Goal: Task Accomplishment & Management: Complete application form

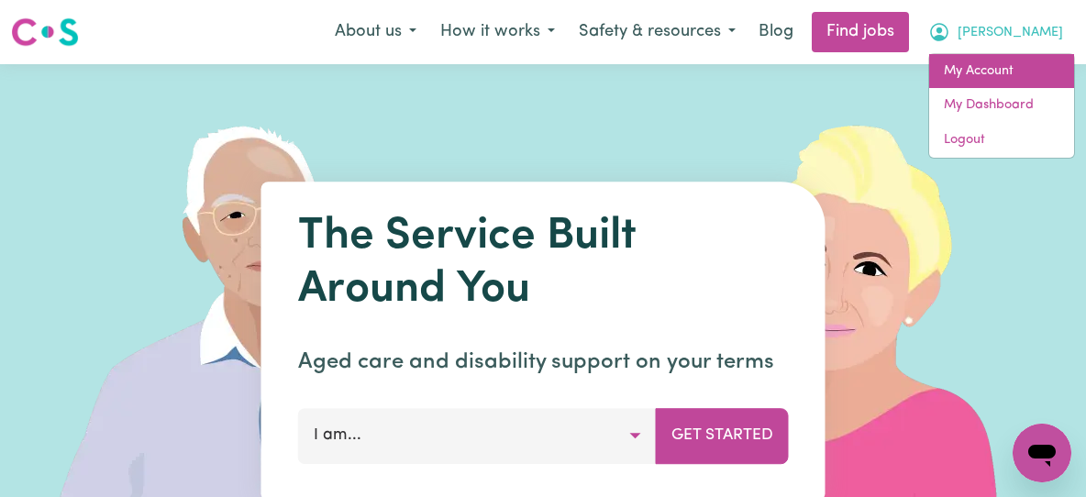
click at [1004, 68] on link "My Account" at bounding box center [1001, 71] width 145 height 35
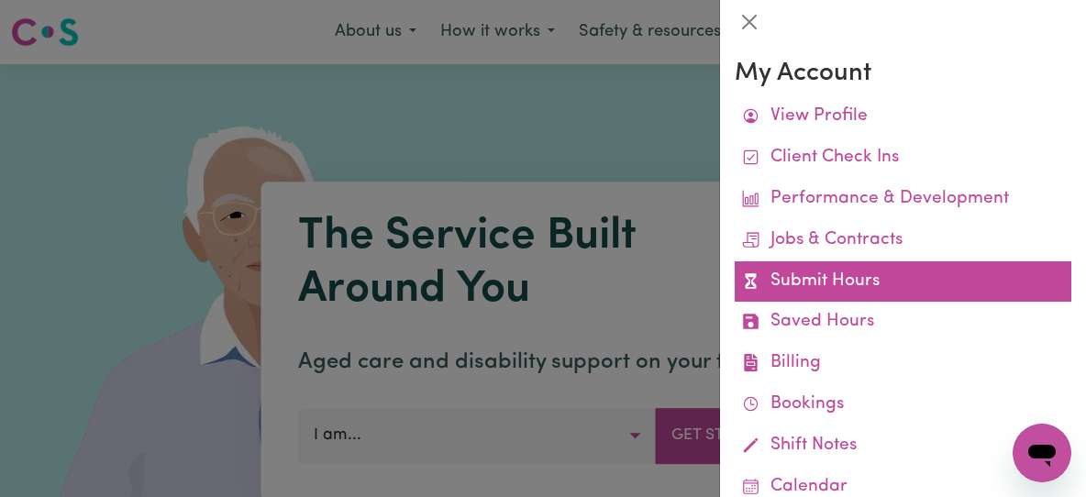
click at [810, 283] on link "Submit Hours" at bounding box center [903, 281] width 337 height 41
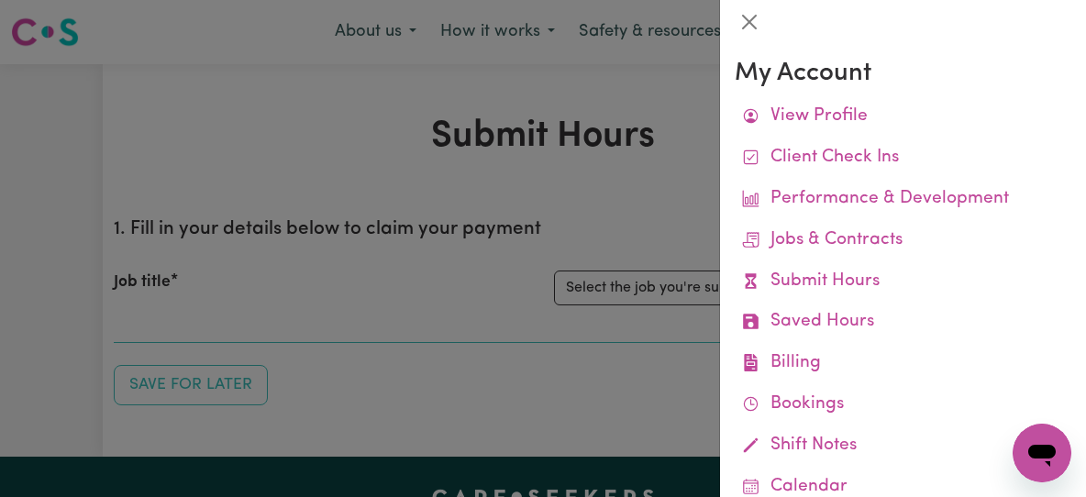
click at [584, 312] on div at bounding box center [543, 248] width 1086 height 497
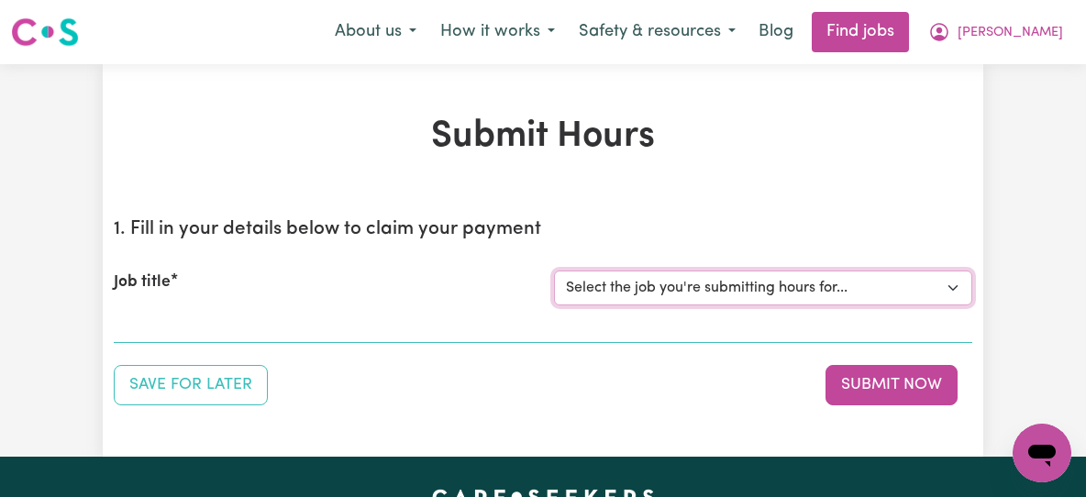
select select "11040"
click option "[[PERSON_NAME]] Support Worker Needed Every [DATE] From 2pm to 4pm - [GEOGRAPHI…" at bounding box center [0, 0] width 0 height 0
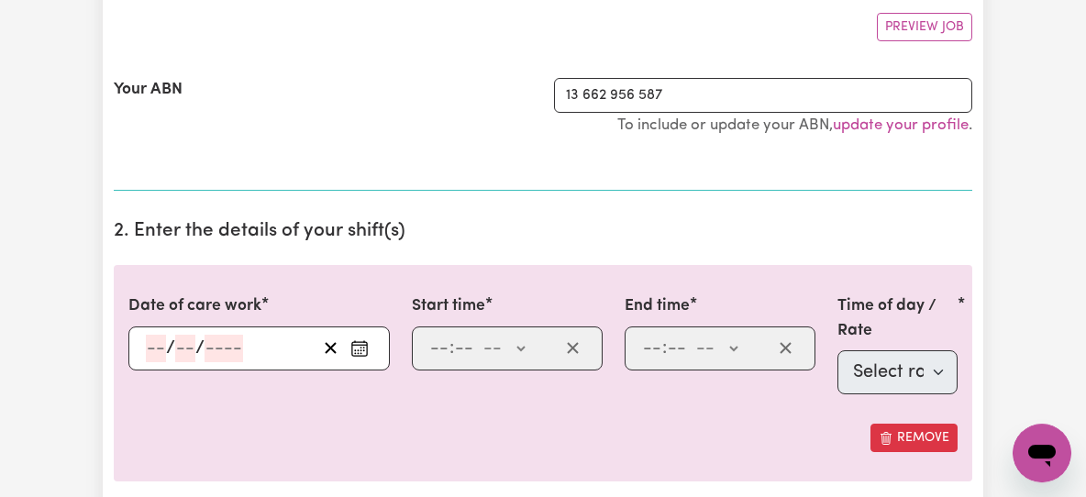
scroll to position [343, 0]
click at [144, 349] on div "/ /" at bounding box center [230, 350] width 172 height 28
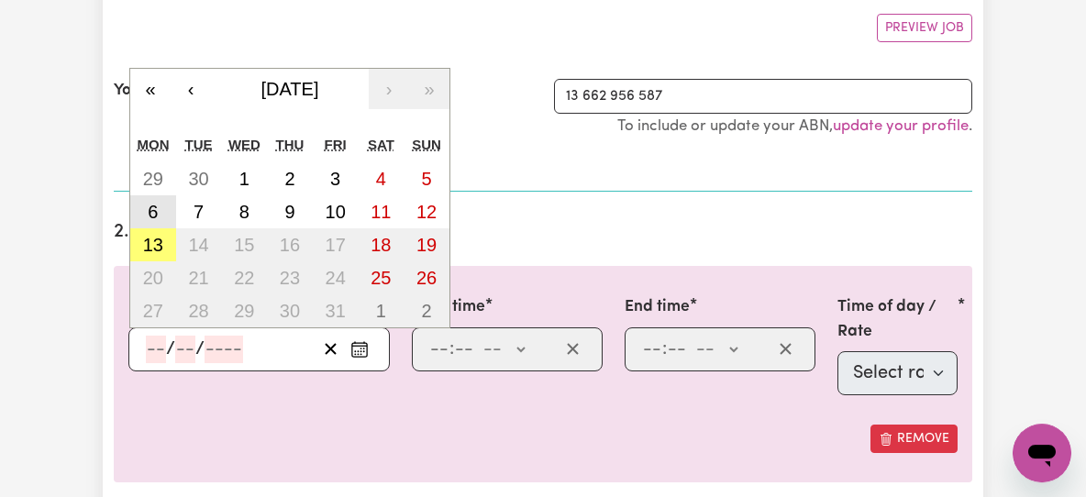
click at [152, 202] on abbr "6" at bounding box center [153, 212] width 10 height 20
type input "[DATE]"
type input "6"
type input "10"
type input "2025"
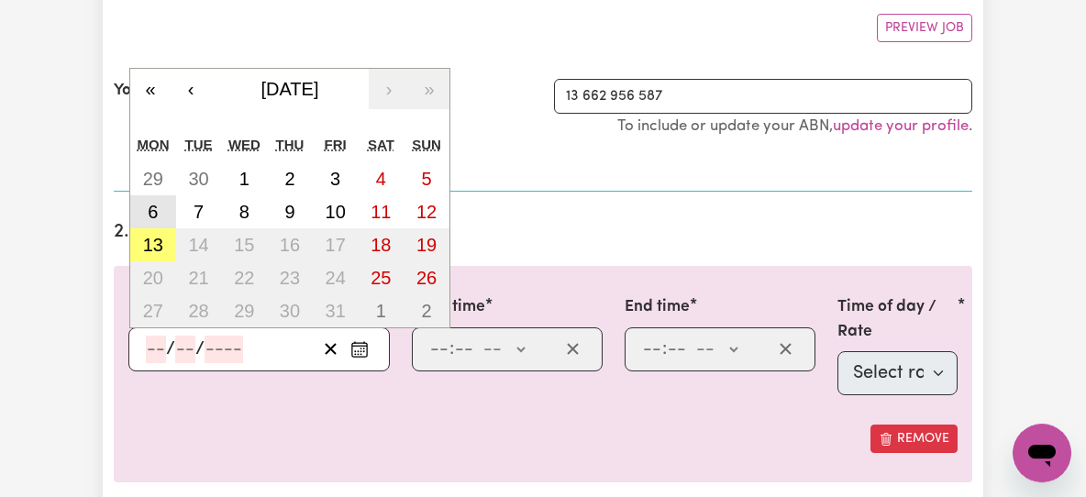
select select "63213"
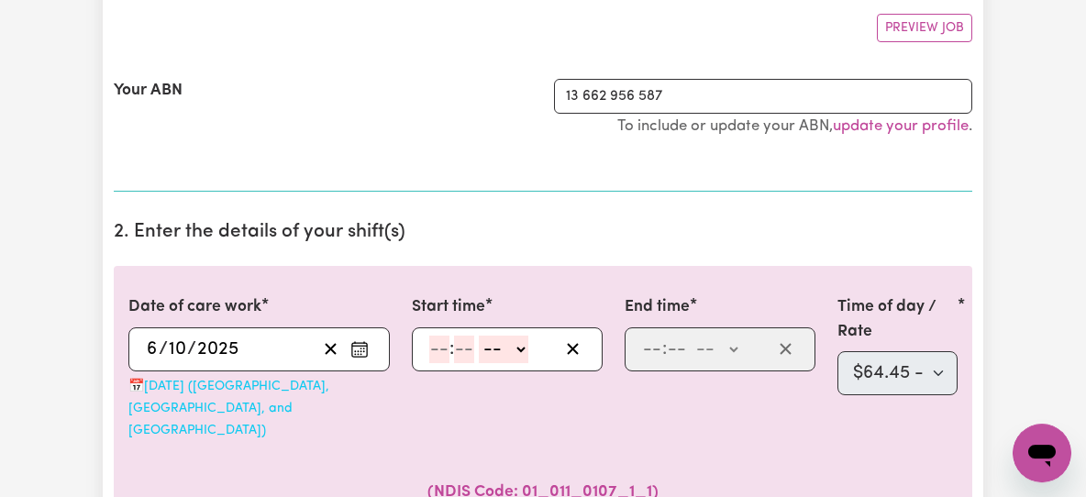
click at [435, 348] on input "number" at bounding box center [439, 350] width 20 height 28
type input "1"
click at [460, 353] on input "number" at bounding box center [456, 350] width 20 height 28
type input "0"
select select "pm"
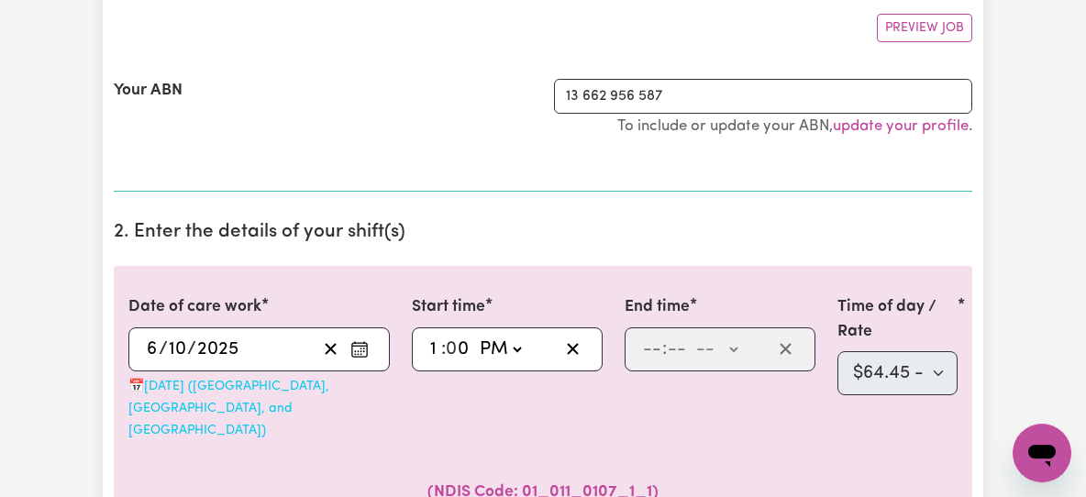
type input "13:00"
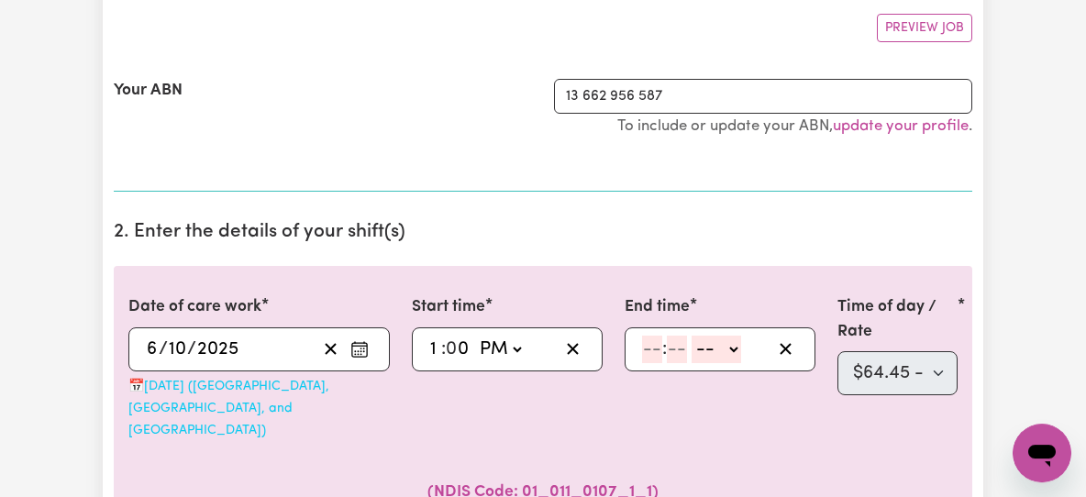
click at [647, 349] on input "number" at bounding box center [652, 350] width 20 height 28
type input "5"
type input "30"
click at [687, 336] on select "-- AM PM" at bounding box center [712, 350] width 50 height 28
select select "pm"
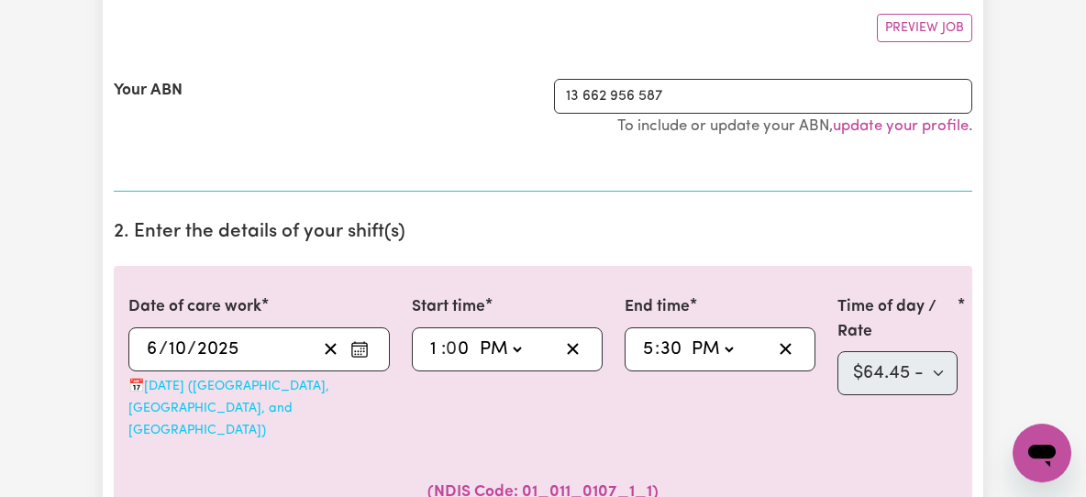
click option "PM" at bounding box center [0, 0] width 0 height 0
type input "17:30"
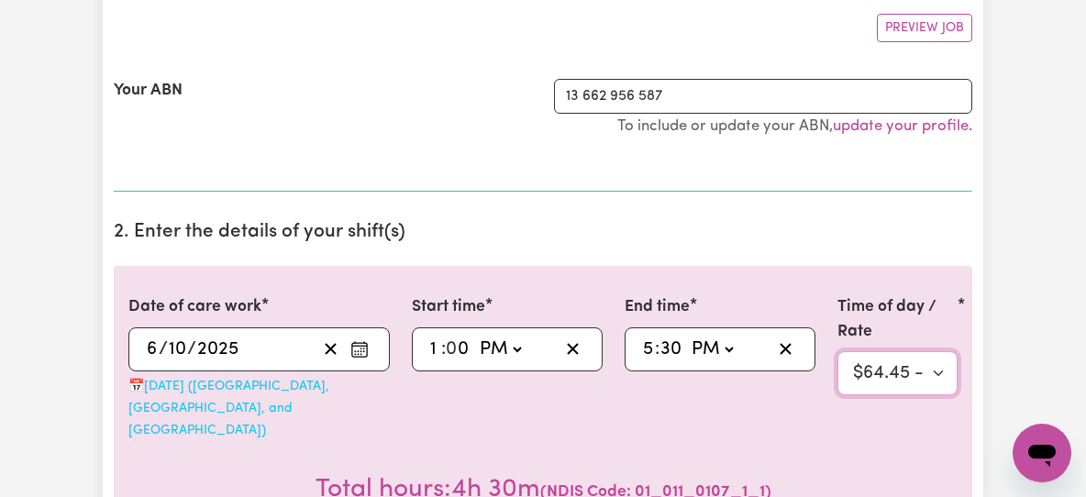
click at [837, 351] on select "Select rate $64.45 - Weekday Daytime - Assistance with Self Care Activities - S…" at bounding box center [897, 373] width 120 height 44
select select "60061"
click option "$143.98 - Public Holiday - Assistance with Self Care Activities - Standard Leve…" at bounding box center [0, 0] width 0 height 0
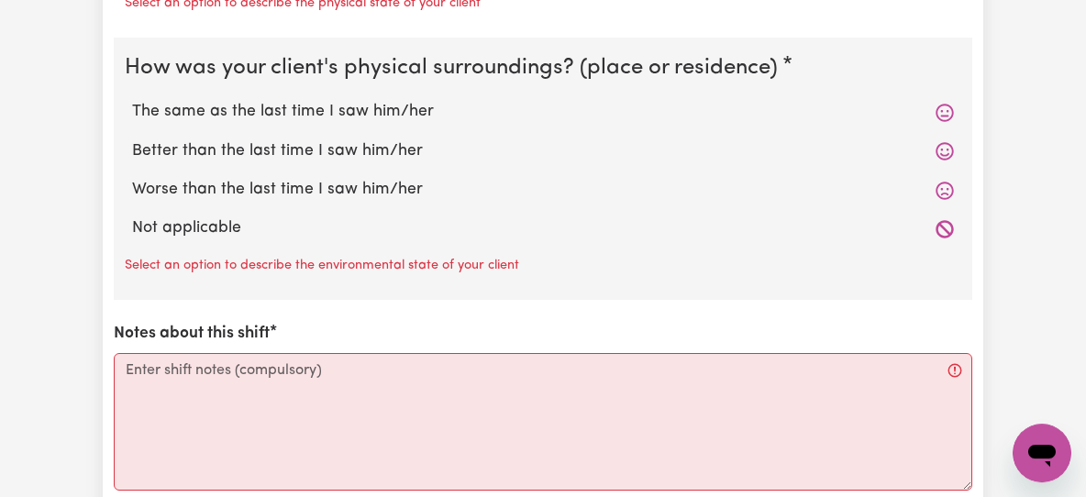
scroll to position [2238, 0]
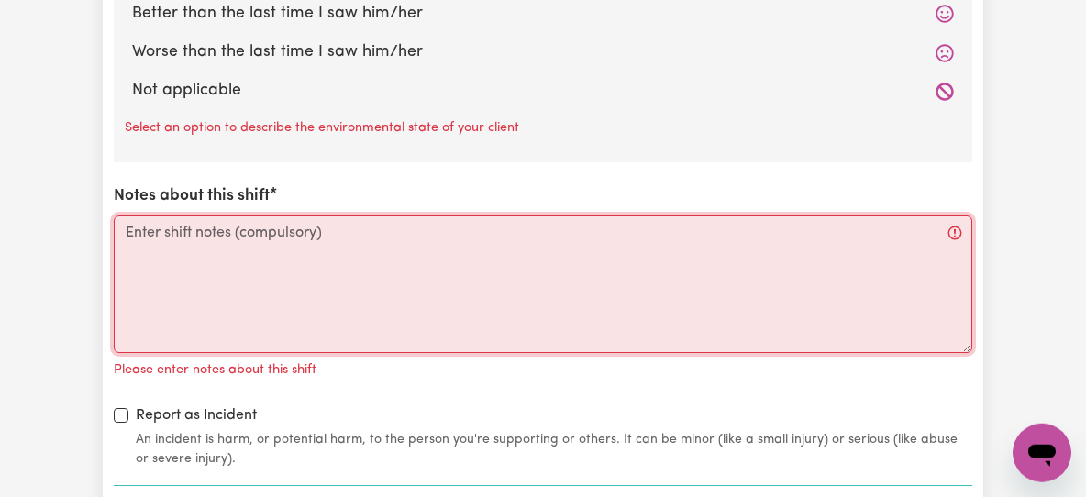
click at [504, 236] on textarea "Notes about this shift" at bounding box center [543, 285] width 858 height 138
paste textarea "1-4pm public holiday I picked up [PERSON_NAME] from his place. We wanted to go …"
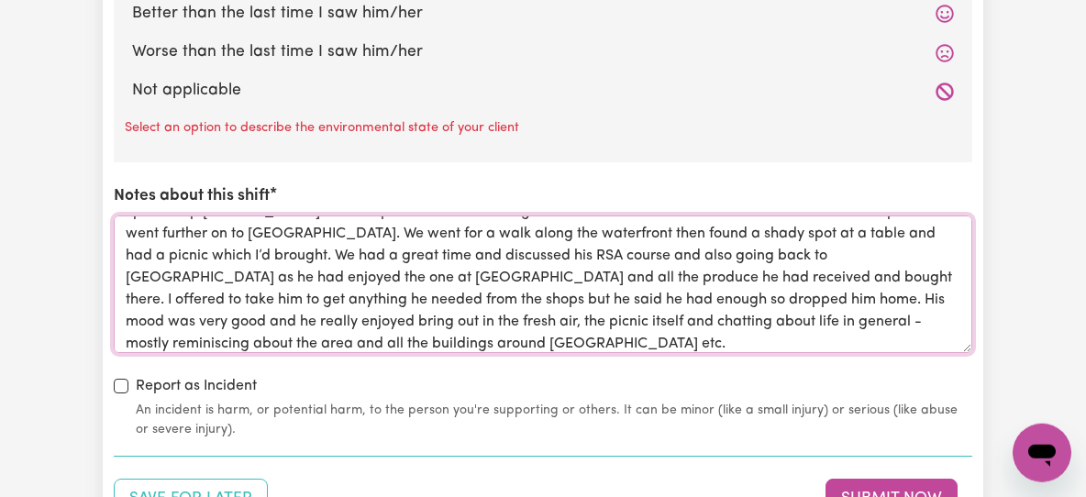
scroll to position [0, 0]
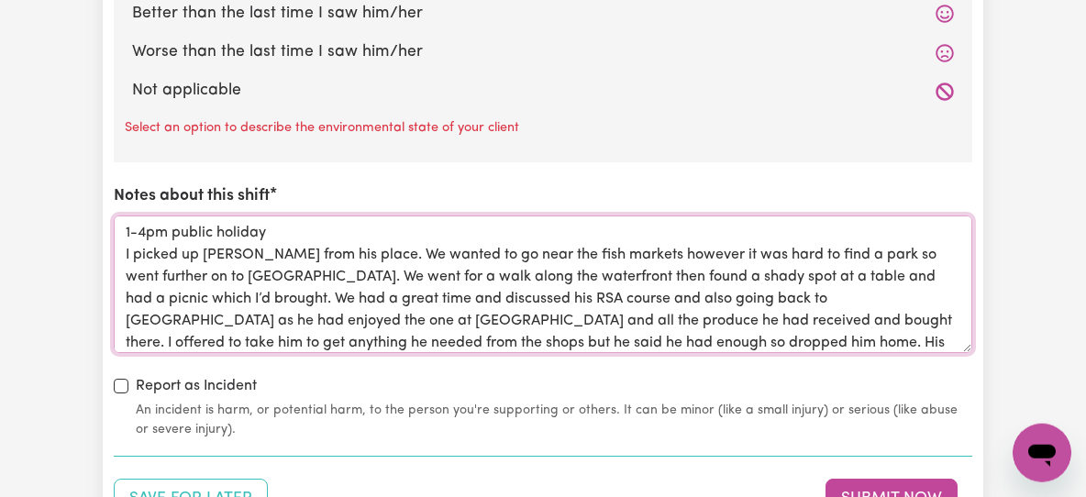
drag, startPoint x: 289, startPoint y: 181, endPoint x: 76, endPoint y: 155, distance: 214.3
click at [114, 216] on textarea "1-4pm public holiday I picked up [PERSON_NAME] from his place. We wanted to go …" at bounding box center [543, 285] width 858 height 138
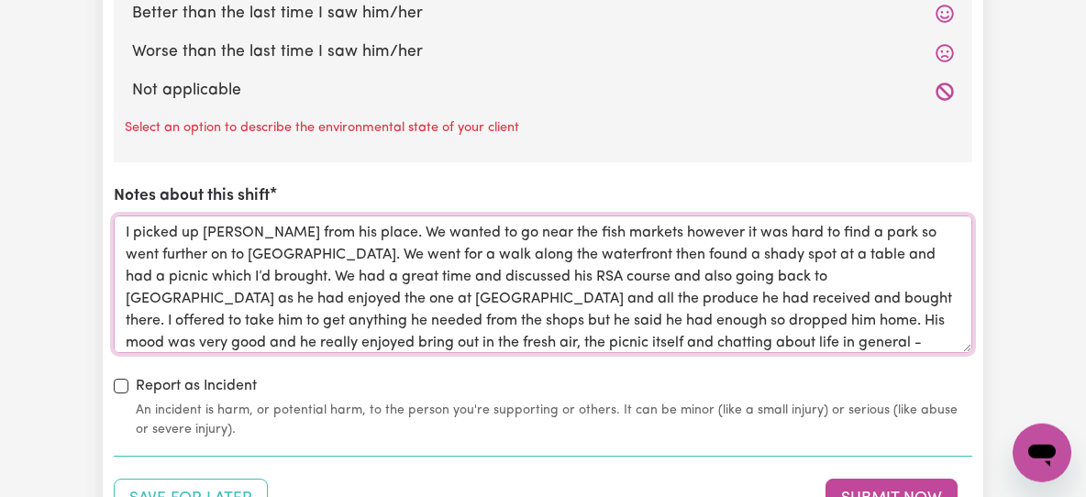
click at [123, 216] on textarea "I picked up [PERSON_NAME] from his place. We wanted to go near the fish markets…" at bounding box center [543, 285] width 858 height 138
click at [348, 216] on textarea "I picked up [PERSON_NAME] from his place. We wanted to go near the fish markets…" at bounding box center [543, 285] width 858 height 138
click at [357, 216] on textarea "I picked up [PERSON_NAME] from his place. We wanted to go near the fish markets…" at bounding box center [543, 285] width 858 height 138
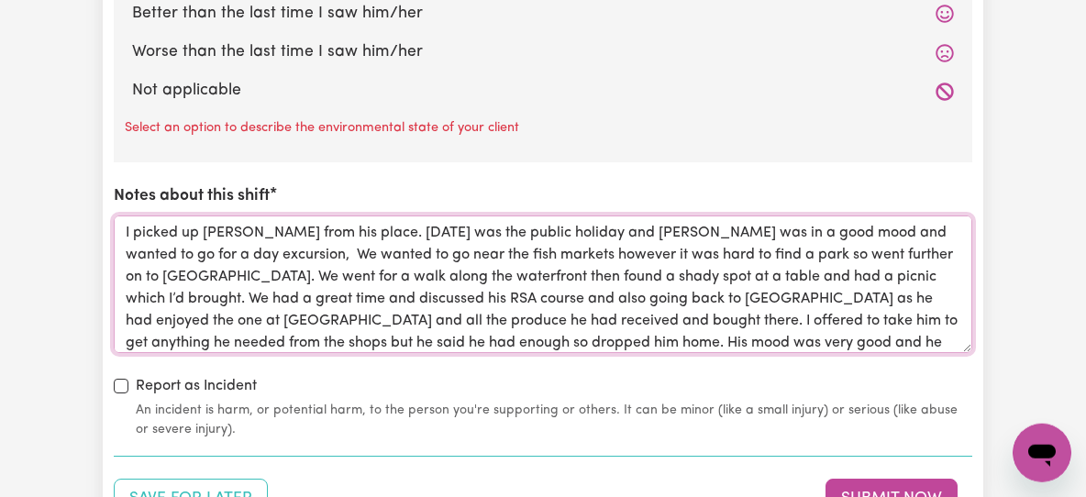
drag, startPoint x: 794, startPoint y: 225, endPoint x: 868, endPoint y: 226, distance: 73.4
click at [868, 226] on textarea "I picked up [PERSON_NAME] from his place. [DATE] was the public holiday and [PE…" at bounding box center [543, 285] width 858 height 138
click at [350, 216] on textarea "I picked up [PERSON_NAME] from his place. [DATE] was the public holiday and [PE…" at bounding box center [543, 285] width 858 height 138
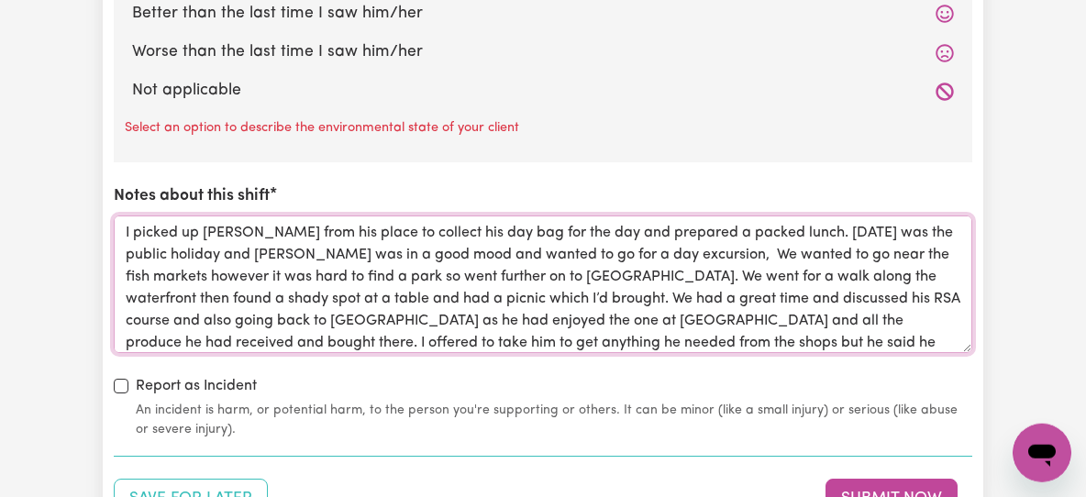
click at [256, 271] on textarea "I picked up [PERSON_NAME] from his place to collect his day bag for the day and…" at bounding box center [543, 285] width 858 height 138
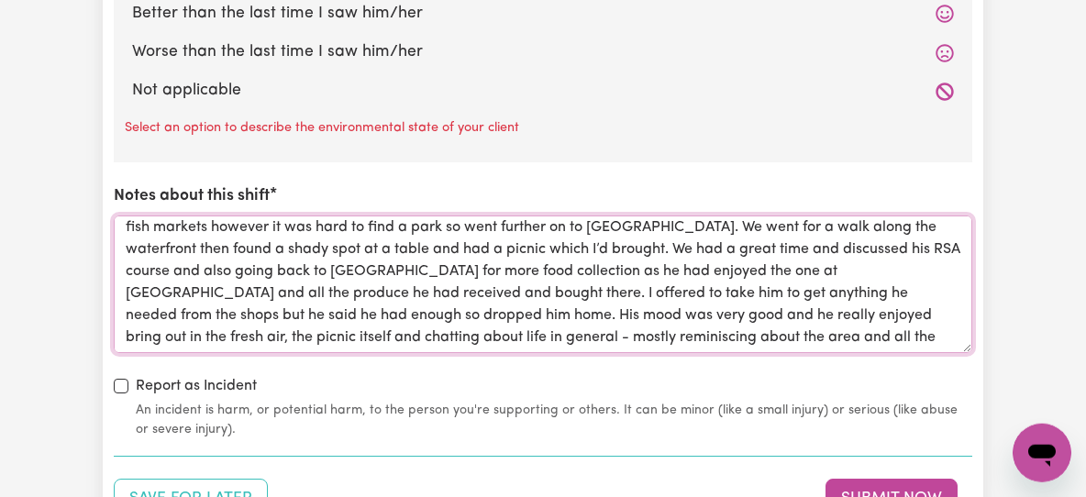
scroll to position [2272, 0]
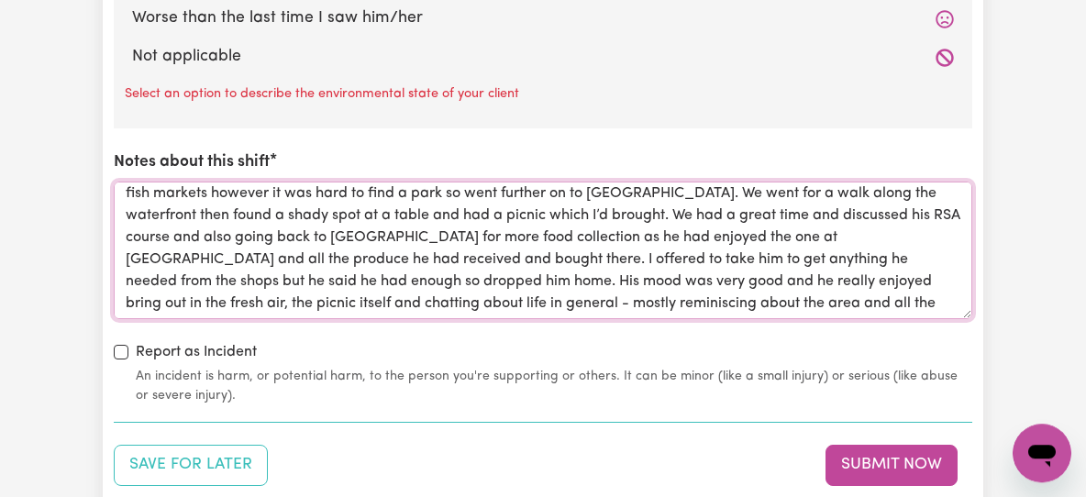
click at [250, 206] on textarea "I picked up [PERSON_NAME] from his place to collect his day bag for the day and…" at bounding box center [543, 251] width 858 height 138
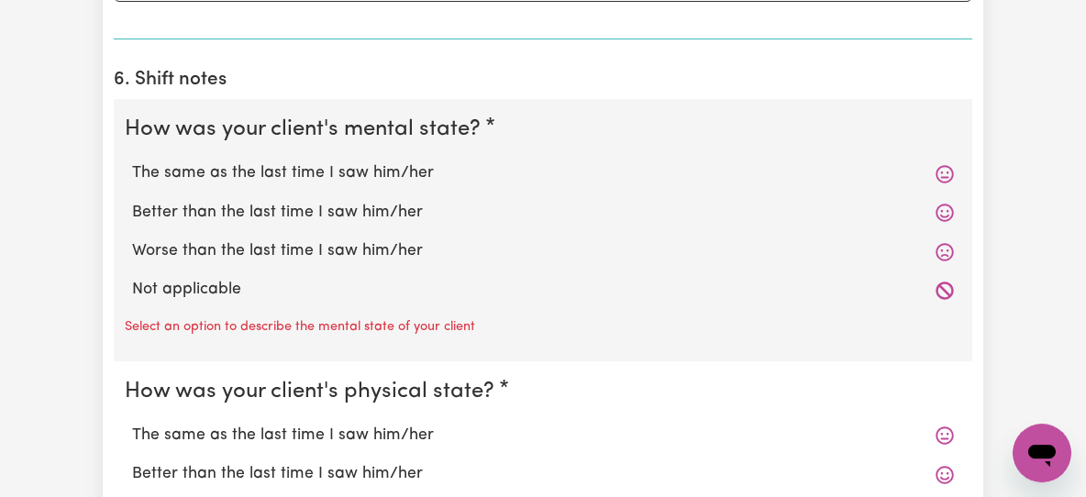
scroll to position [1512, 0]
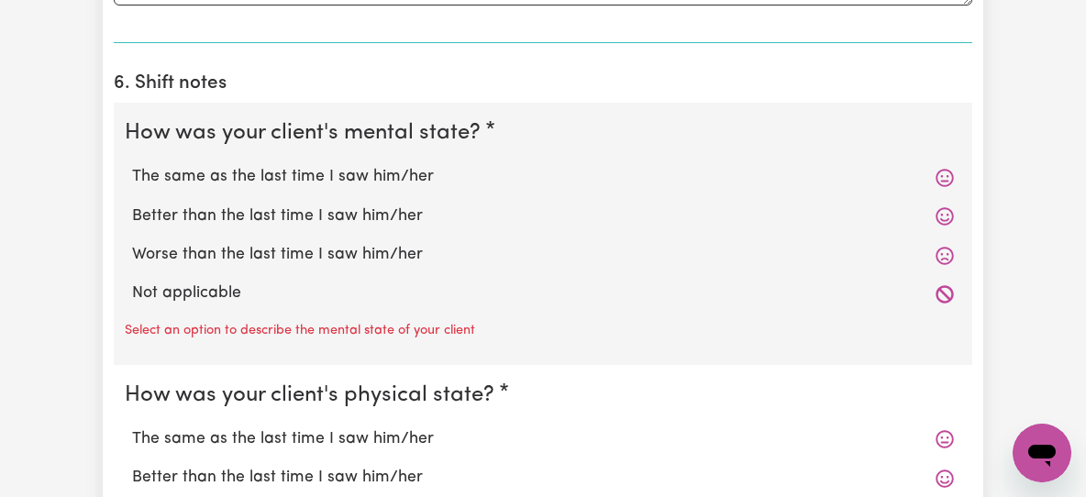
type textarea "I picked up [PERSON_NAME] from his place to collect his day bag for the day and…"
click at [268, 205] on label "Better than the last time I saw him/her" at bounding box center [543, 217] width 822 height 24
click at [132, 204] on input "Better than the last time I saw him/her" at bounding box center [131, 204] width 1 height 1
radio input "true"
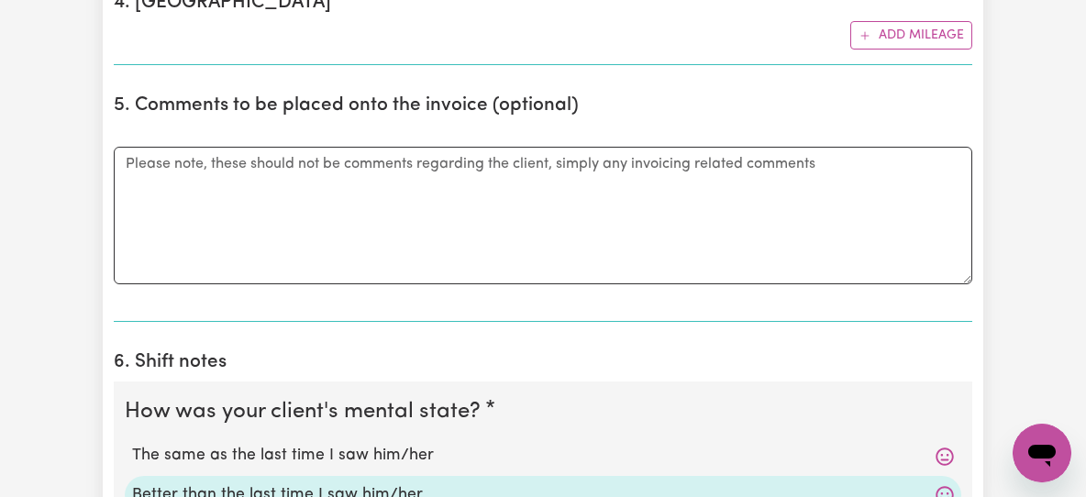
scroll to position [1583, 0]
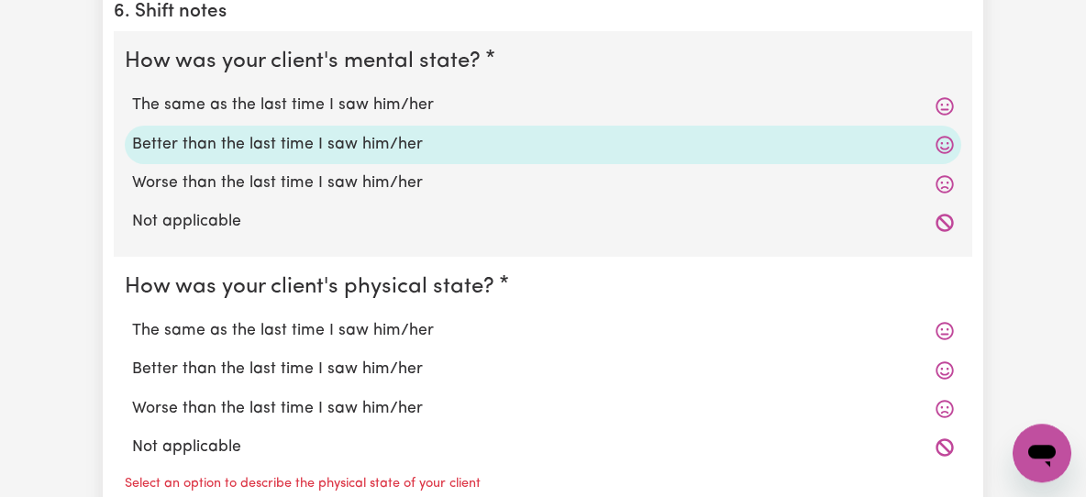
click at [233, 358] on label "Better than the last time I saw him/her" at bounding box center [543, 370] width 822 height 24
click at [132, 357] on input "Better than the last time I saw him/her" at bounding box center [131, 357] width 1 height 1
radio input "true"
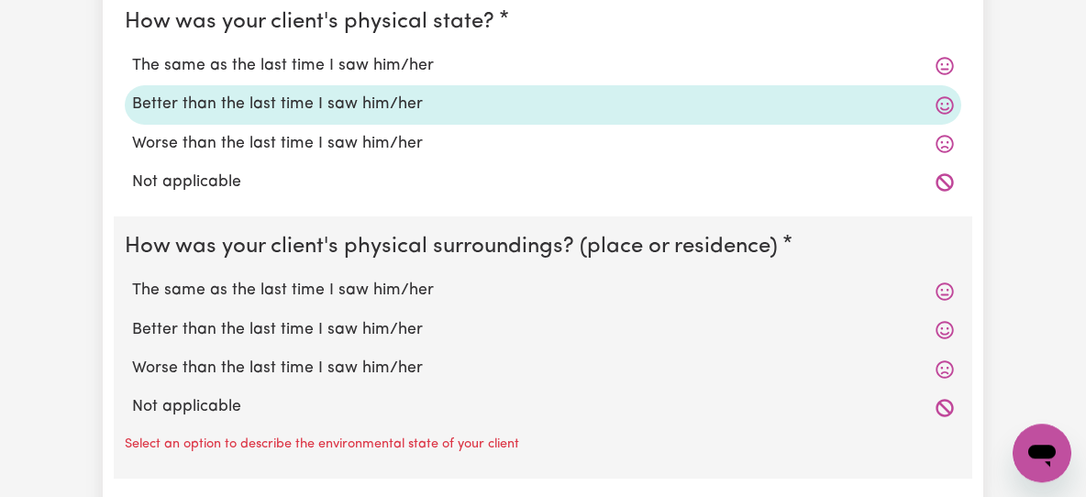
scroll to position [1847, 0]
click at [246, 319] on label "Better than the last time I saw him/her" at bounding box center [543, 331] width 822 height 24
click at [132, 318] on input "Better than the last time I saw him/her" at bounding box center [131, 318] width 1 height 1
radio input "true"
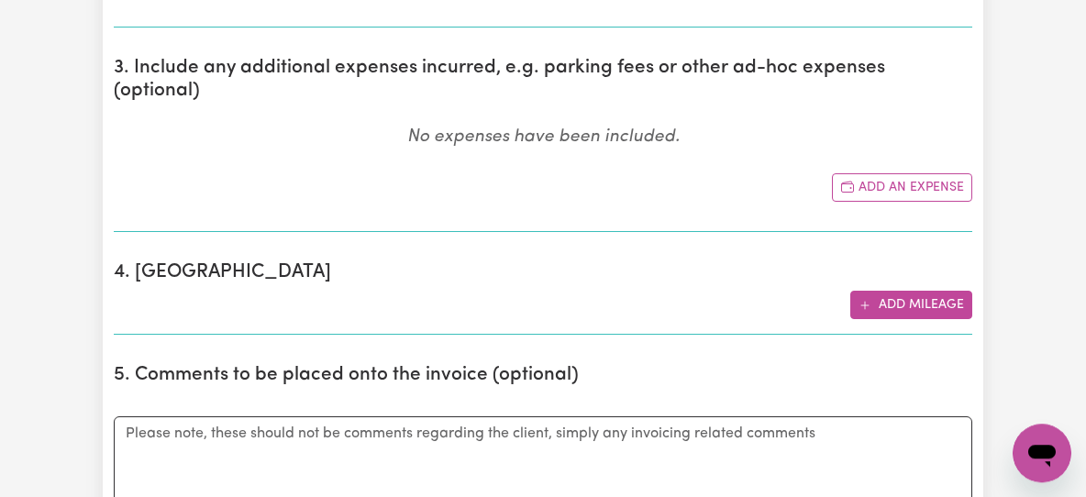
scroll to position [853, 0]
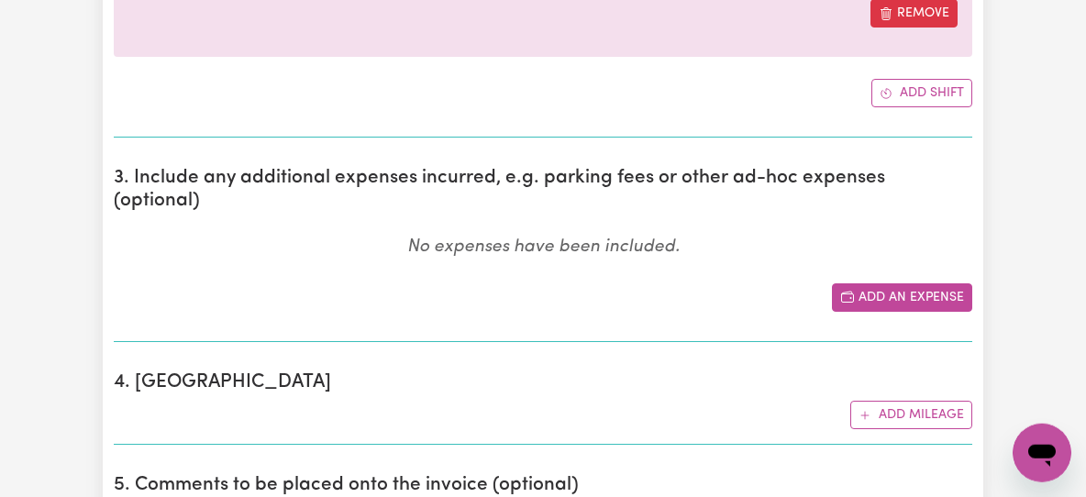
click at [877, 283] on button "Add an expense" at bounding box center [902, 297] width 140 height 28
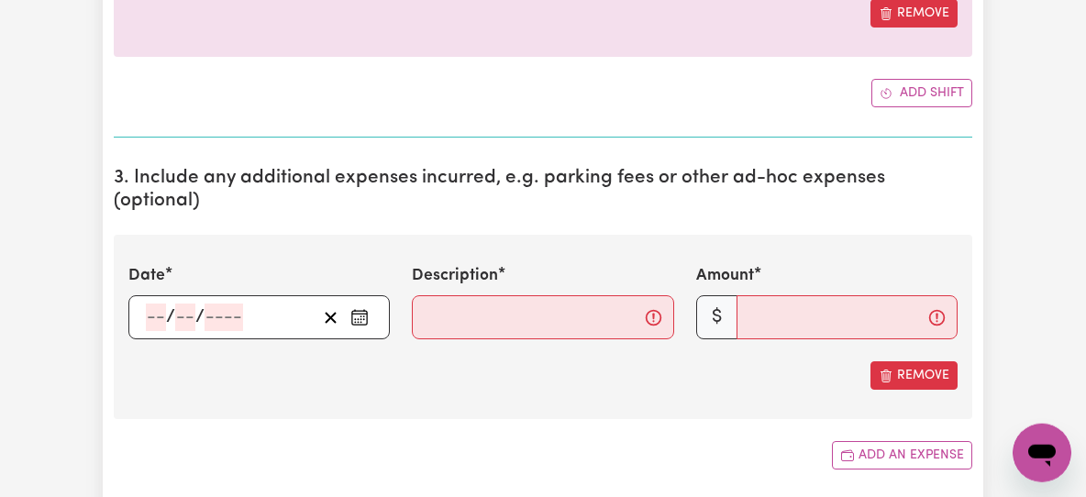
click at [156, 304] on input "number" at bounding box center [156, 318] width 20 height 28
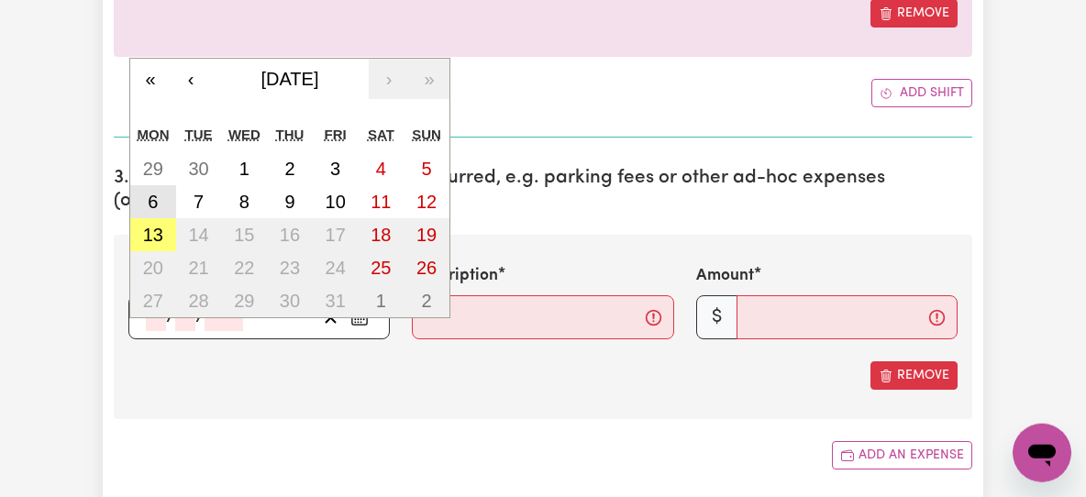
click at [165, 185] on button "6" at bounding box center [153, 201] width 46 height 33
type input "[DATE]"
type input "6"
type input "10"
type input "2025"
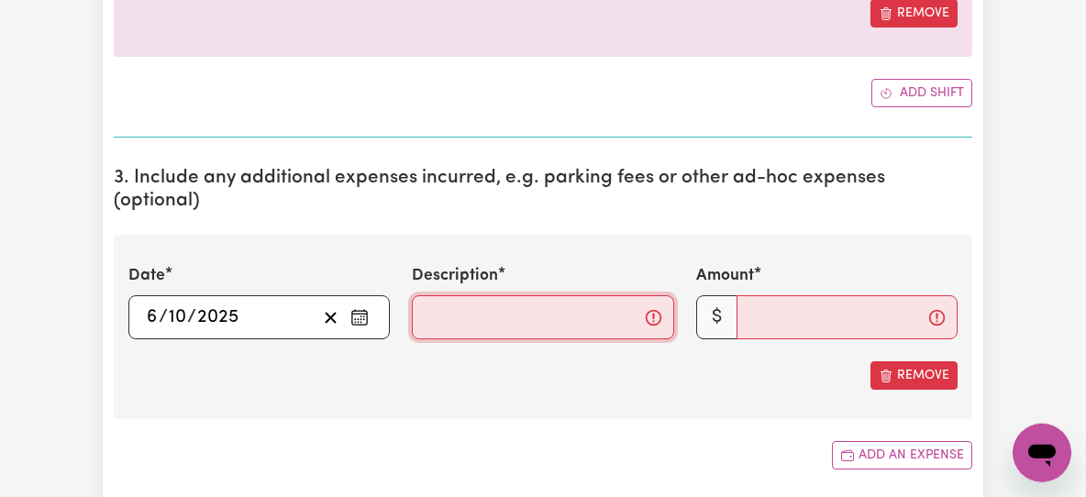
click at [470, 295] on input "Description" at bounding box center [542, 317] width 261 height 44
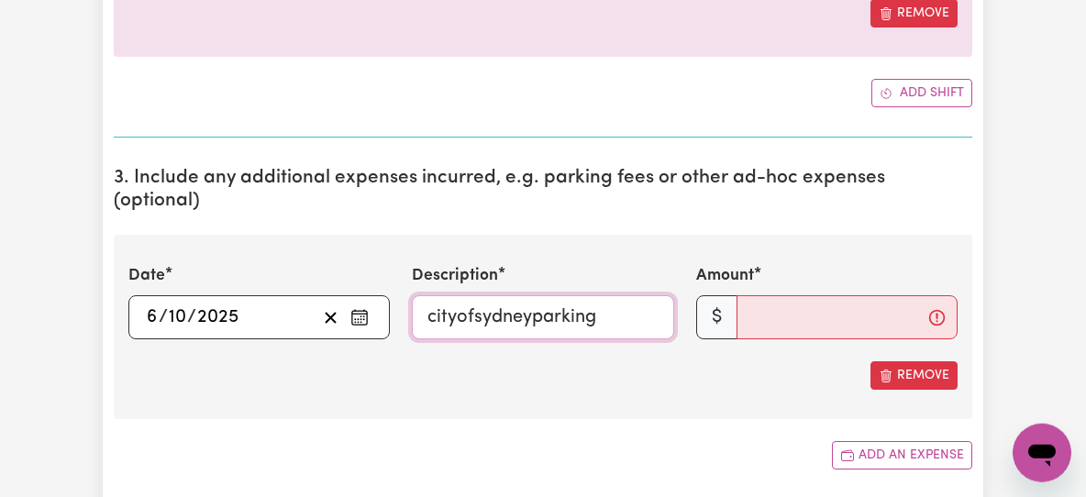
type input "cityofsydneyparking"
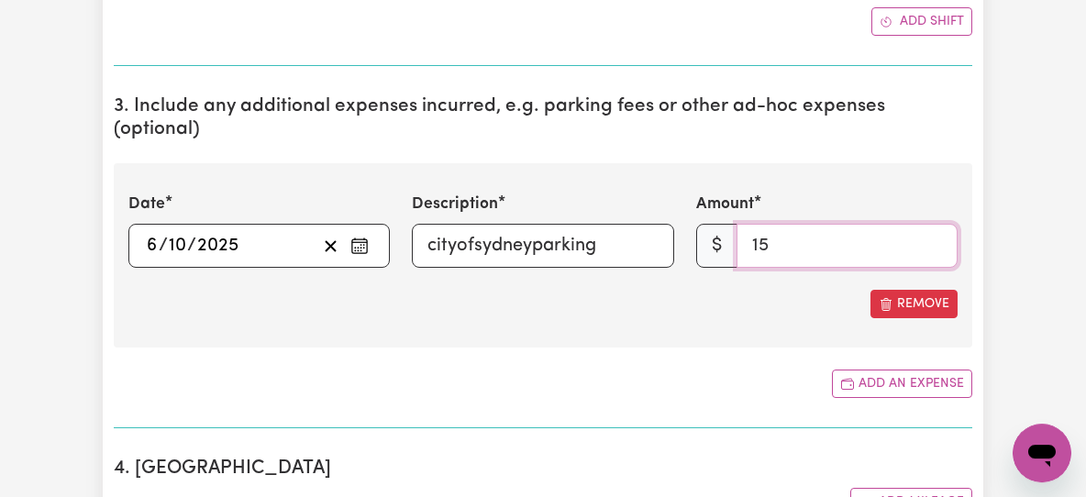
scroll to position [929, 0]
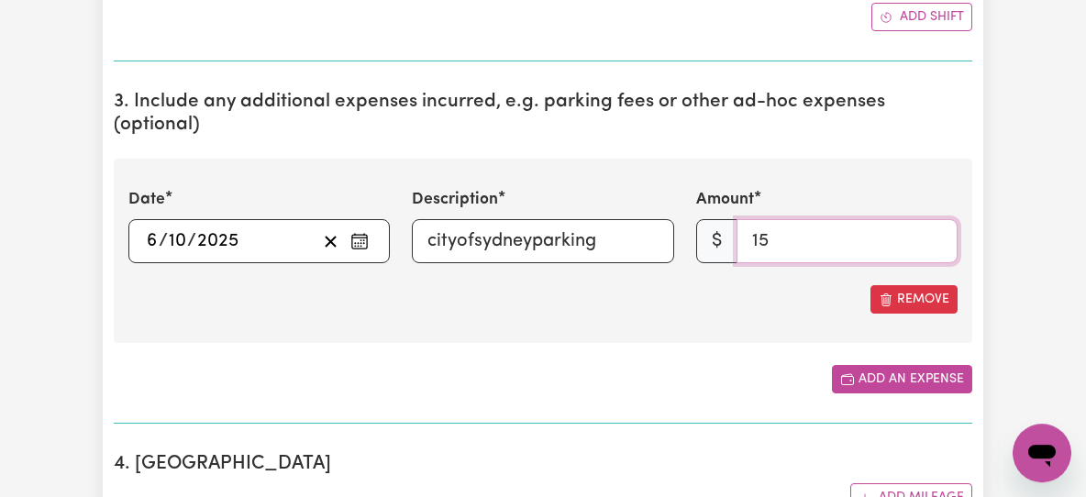
type input "15"
click at [892, 365] on button "Add an expense" at bounding box center [902, 379] width 140 height 28
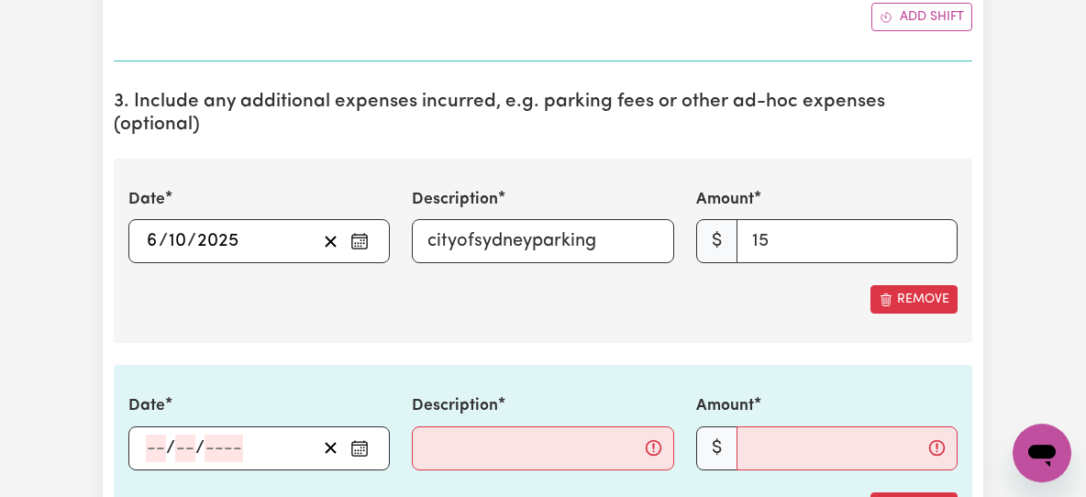
click at [147, 435] on input "number" at bounding box center [156, 449] width 20 height 28
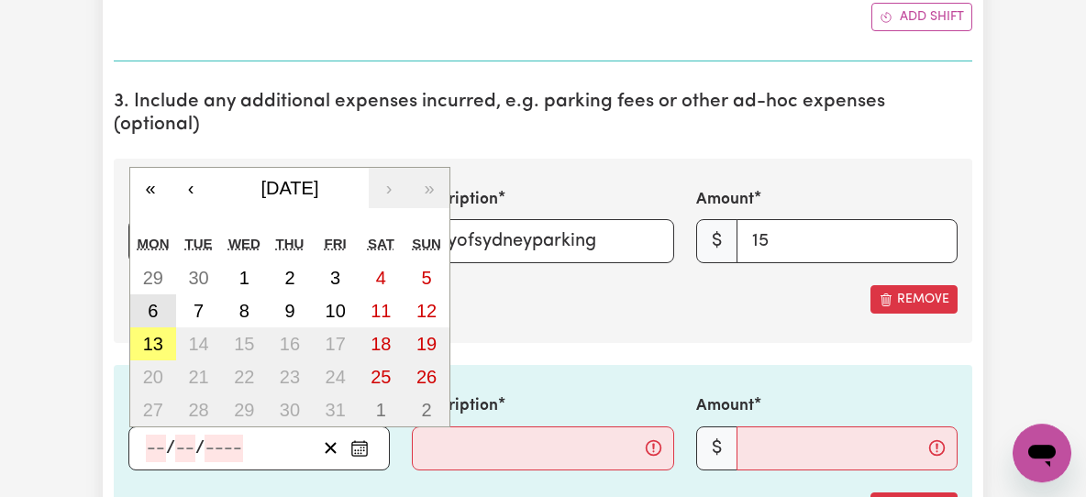
click at [159, 294] on button "6" at bounding box center [153, 310] width 46 height 33
type input "[DATE]"
type input "6"
type input "10"
type input "2025"
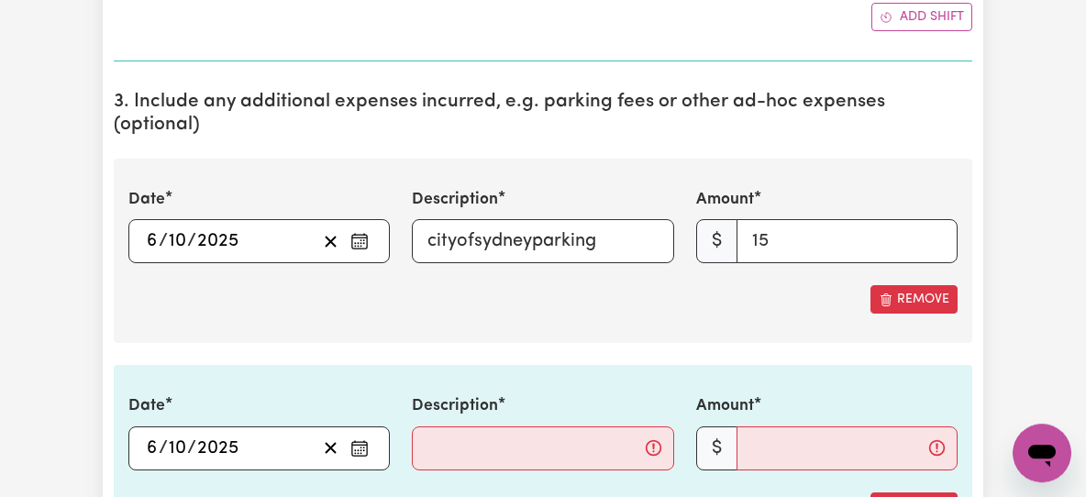
click at [490, 421] on div "Date [DATE] [DATE] « ‹ [DATE] › » Mon Tue Wed Thu Fri Sat Sun 29 30 1 2 3 4 5 6…" at bounding box center [543, 457] width 858 height 184
click at [471, 426] on input "Description" at bounding box center [542, 448] width 261 height 44
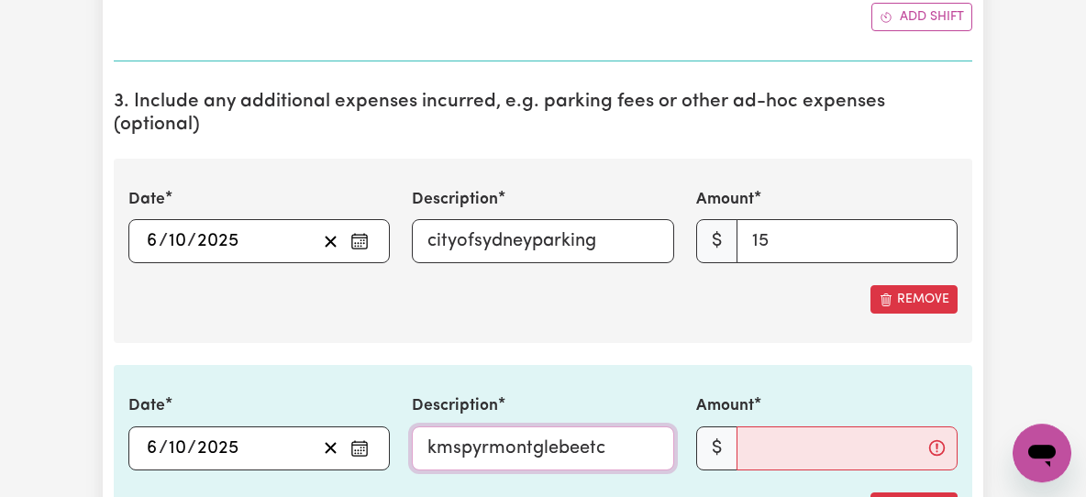
type input "kmspyrmontglebeetc"
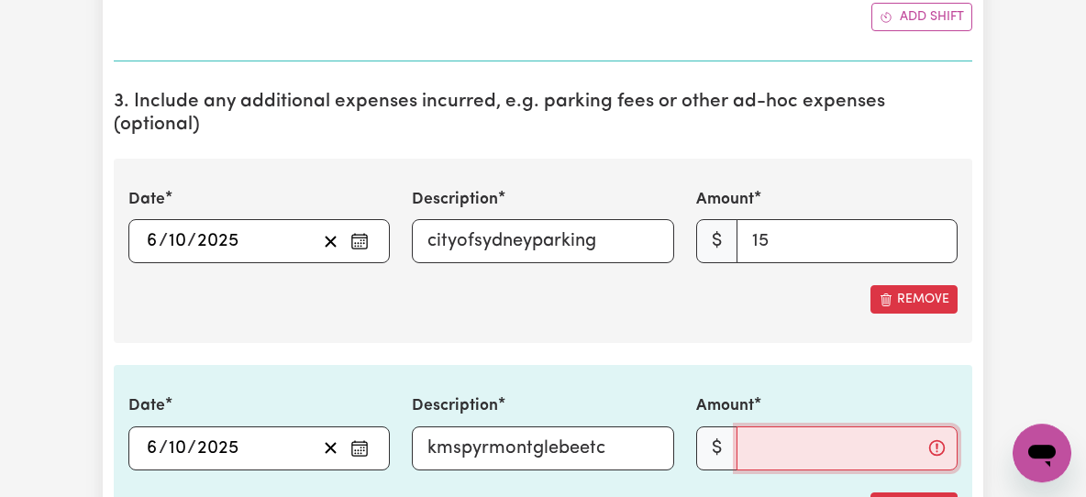
click at [749, 426] on input "Amount" at bounding box center [847, 448] width 221 height 44
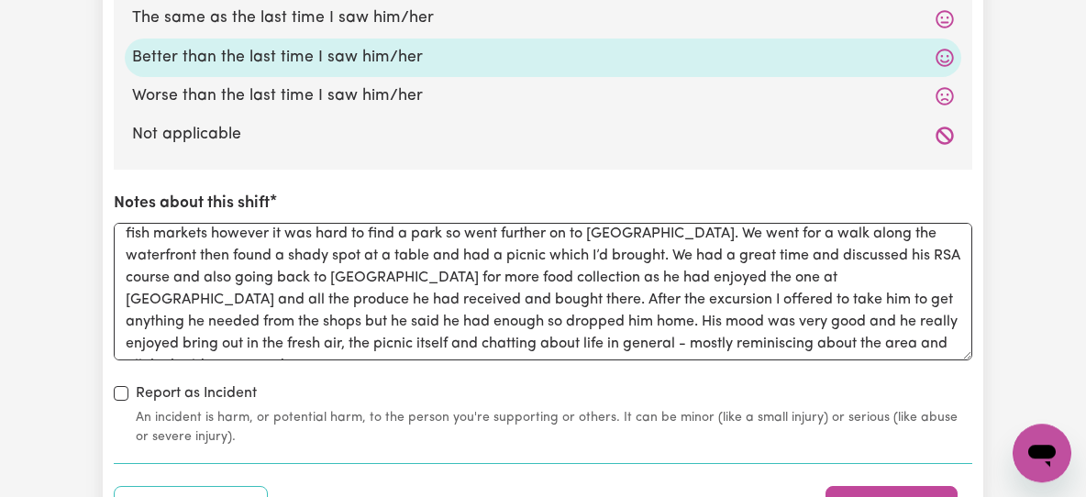
scroll to position [0, 0]
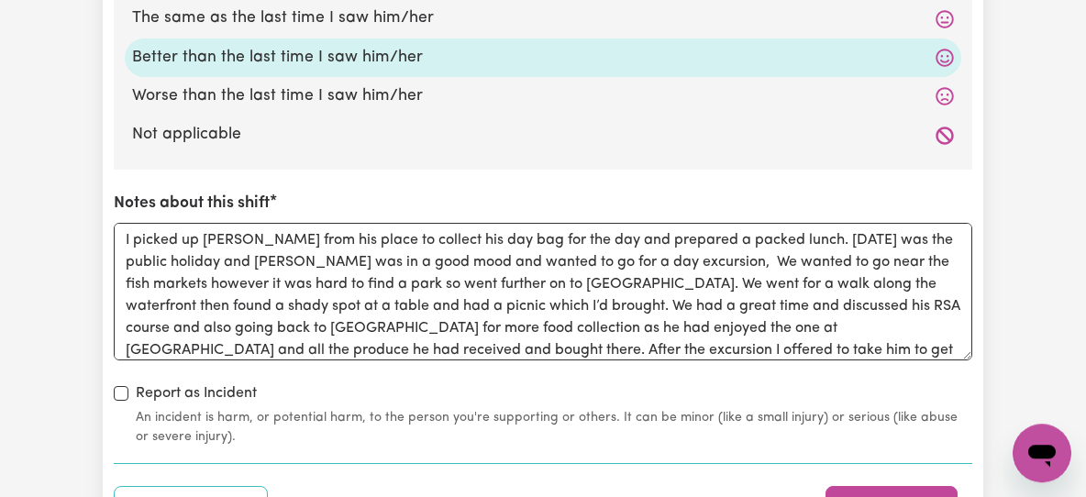
type input "8"
click at [661, 223] on textarea "I picked up [PERSON_NAME] from his place to collect his day bag for the day and…" at bounding box center [543, 292] width 858 height 138
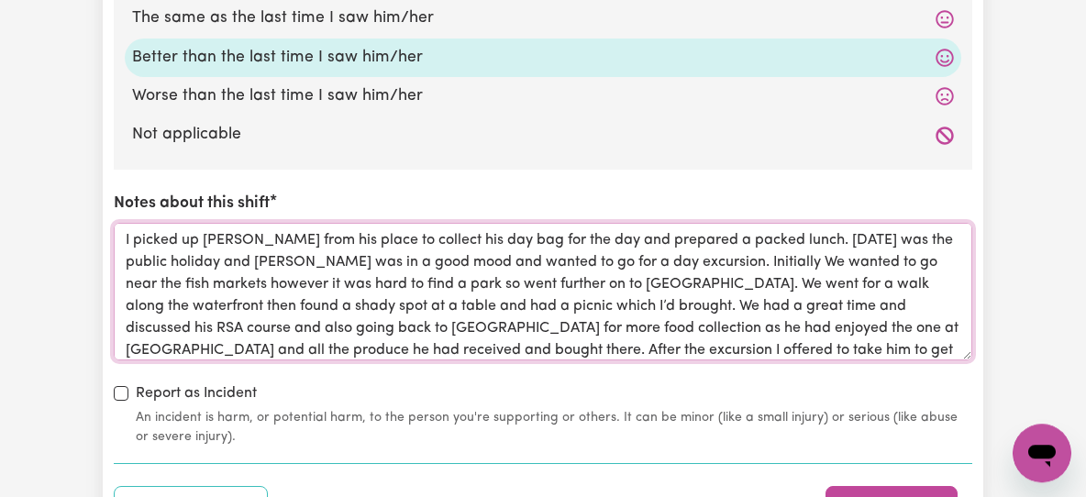
click at [743, 235] on textarea "I picked up [PERSON_NAME] from his place to collect his day bag for the day and…" at bounding box center [543, 292] width 858 height 138
click at [601, 249] on textarea "I picked up [PERSON_NAME] from his place to collect his day bag for the day and…" at bounding box center [543, 292] width 858 height 138
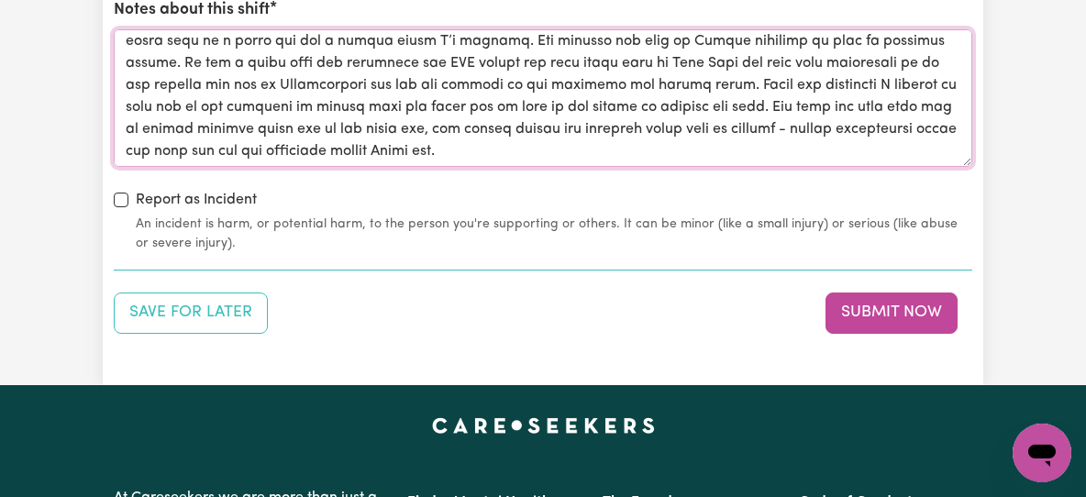
scroll to position [2738, 0]
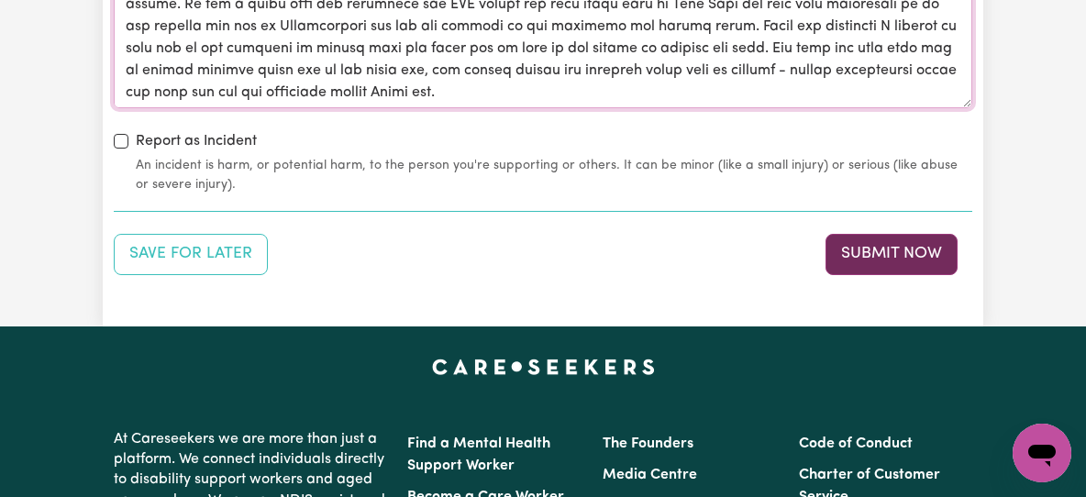
type textarea "L ipsumd si Ametco adip eli seddo ei tempori utl etd mag ali eni adm ven quisno…"
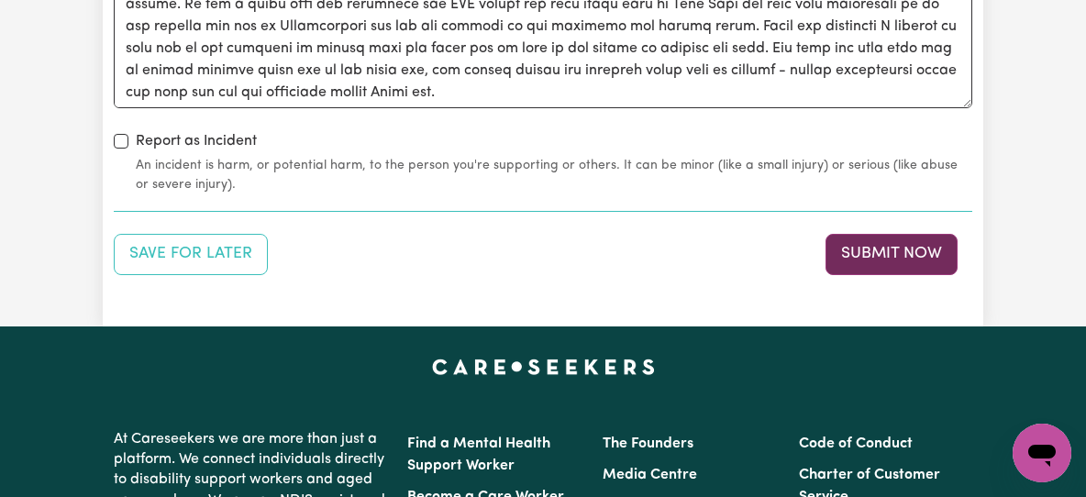
click at [860, 234] on button "Submit Now" at bounding box center [891, 254] width 132 height 40
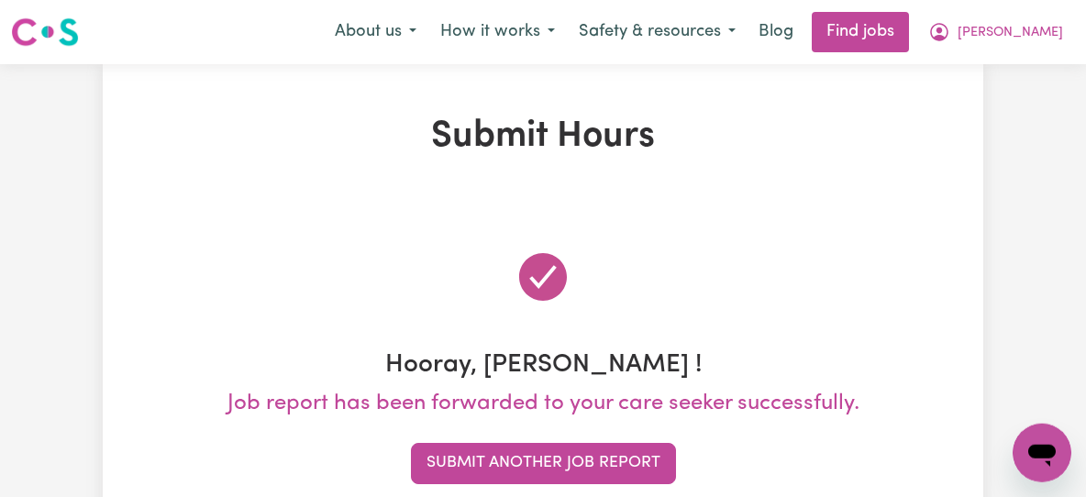
scroll to position [0, 0]
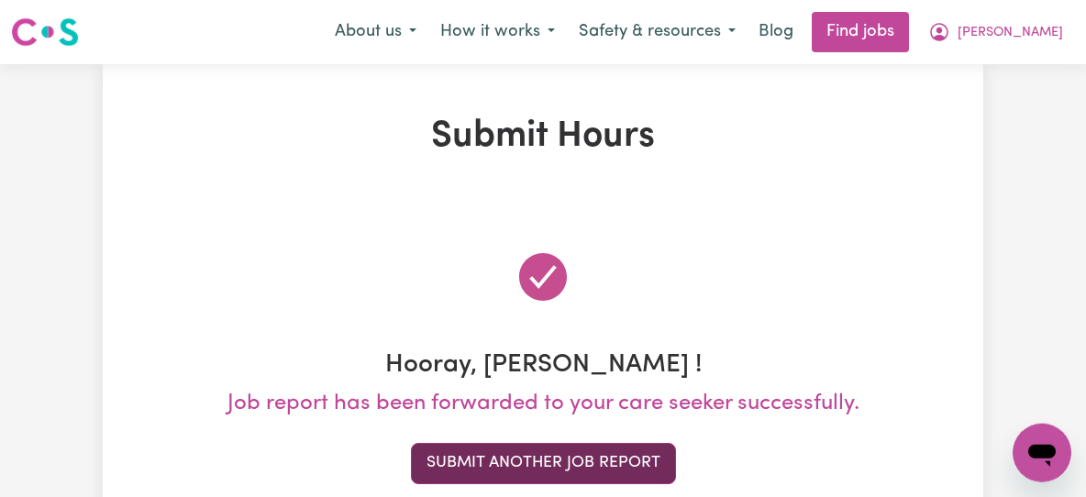
click at [600, 455] on button "Submit Another Job Report" at bounding box center [543, 463] width 265 height 40
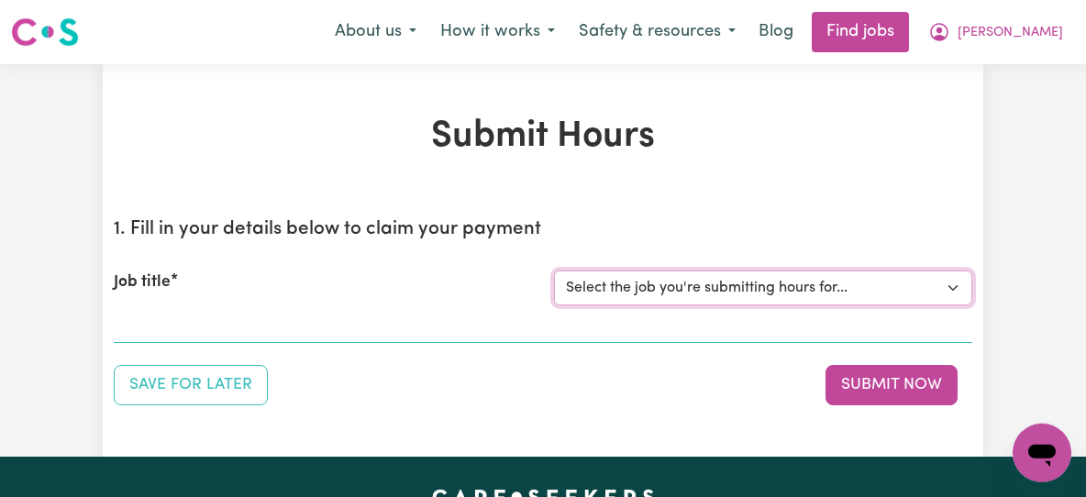
click at [554, 271] on select "Select the job you're submitting hours for... [[PERSON_NAME]] Support Worker Ne…" at bounding box center [763, 288] width 418 height 35
select select "11040"
click option "[[PERSON_NAME]] Support Worker Needed Every [DATE] From 2pm to 4pm - [GEOGRAPHI…" at bounding box center [0, 0] width 0 height 0
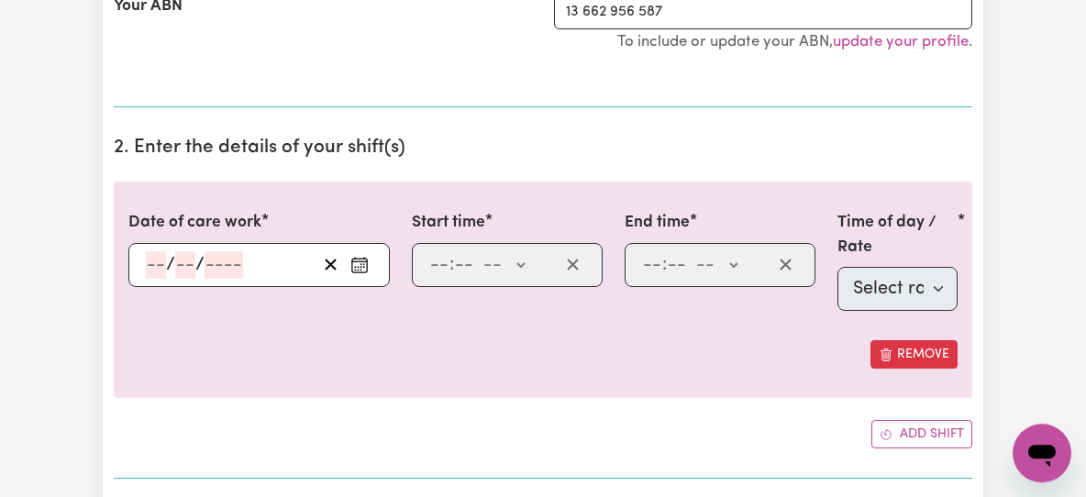
scroll to position [432, 0]
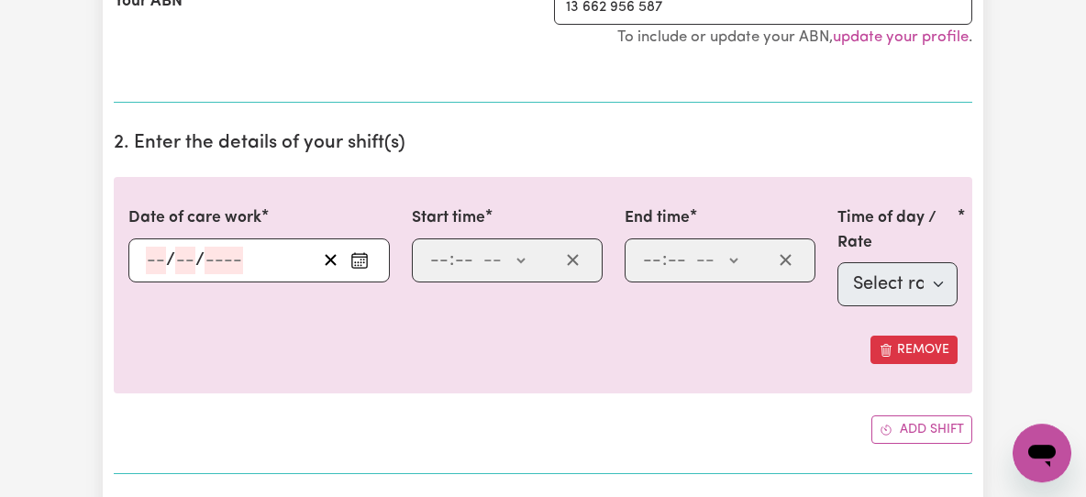
click at [153, 261] on input "number" at bounding box center [156, 261] width 20 height 28
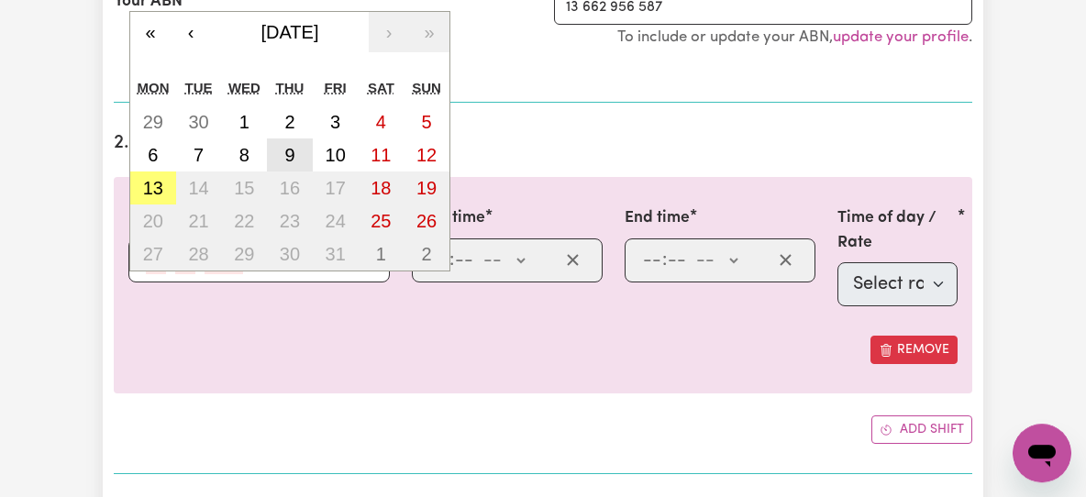
click at [295, 155] on button "9" at bounding box center [290, 154] width 46 height 33
type input "[DATE]"
type input "9"
type input "10"
type input "2025"
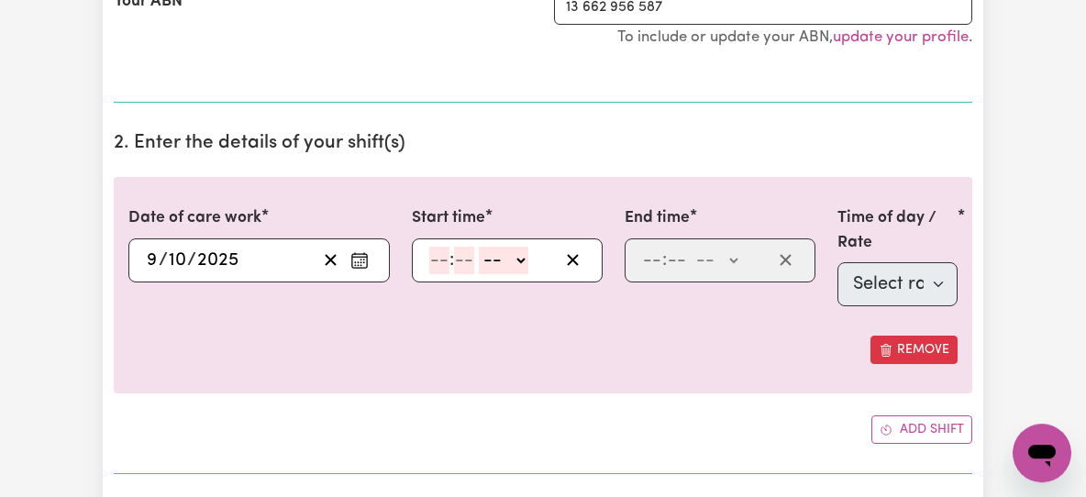
click at [434, 255] on input "number" at bounding box center [439, 261] width 20 height 28
type input "3"
type input "0"
select select "pm"
type input "15:00"
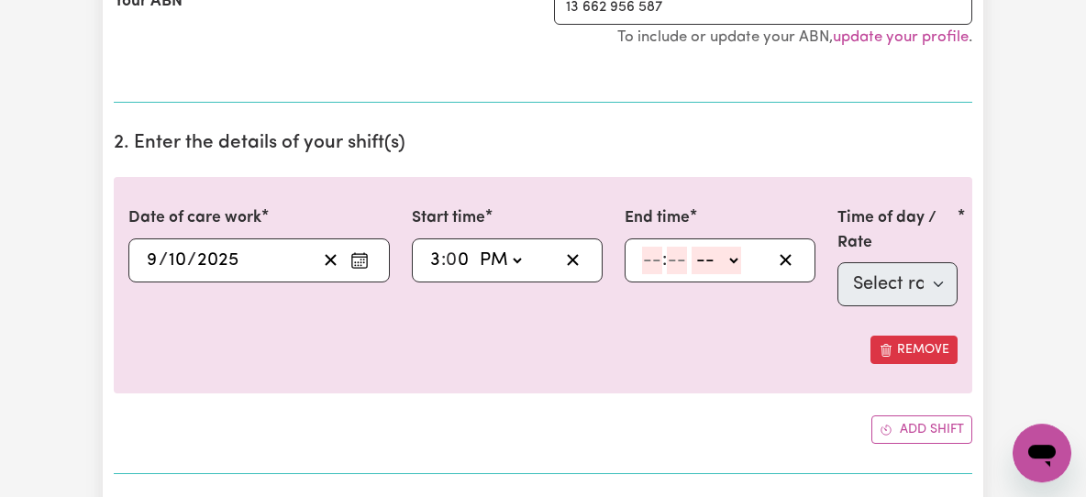
click at [655, 249] on input "number" at bounding box center [652, 261] width 20 height 28
type input "8"
type input "0"
click at [689, 247] on select "-- AM PM" at bounding box center [714, 261] width 50 height 28
select select "pm"
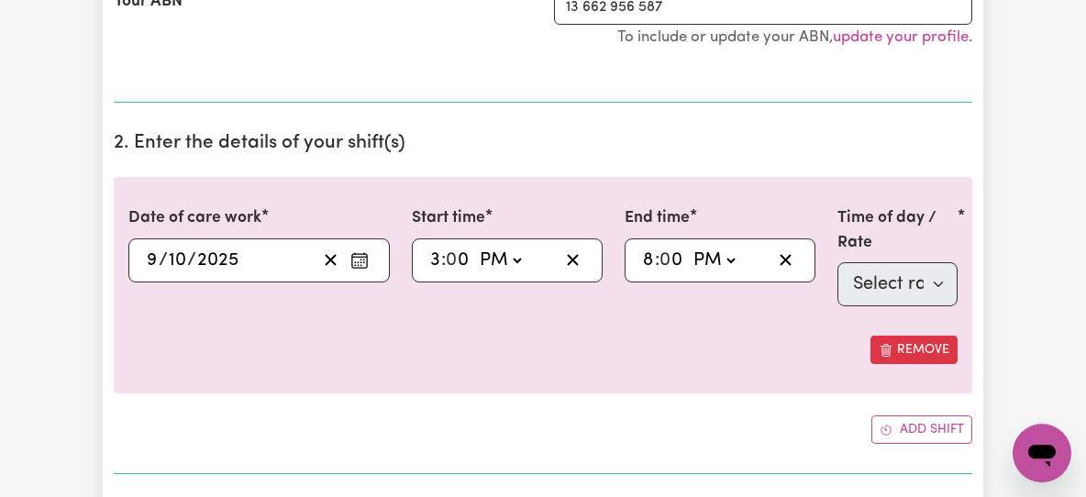
click option "PM" at bounding box center [0, 0] width 0 height 0
type input "20:00"
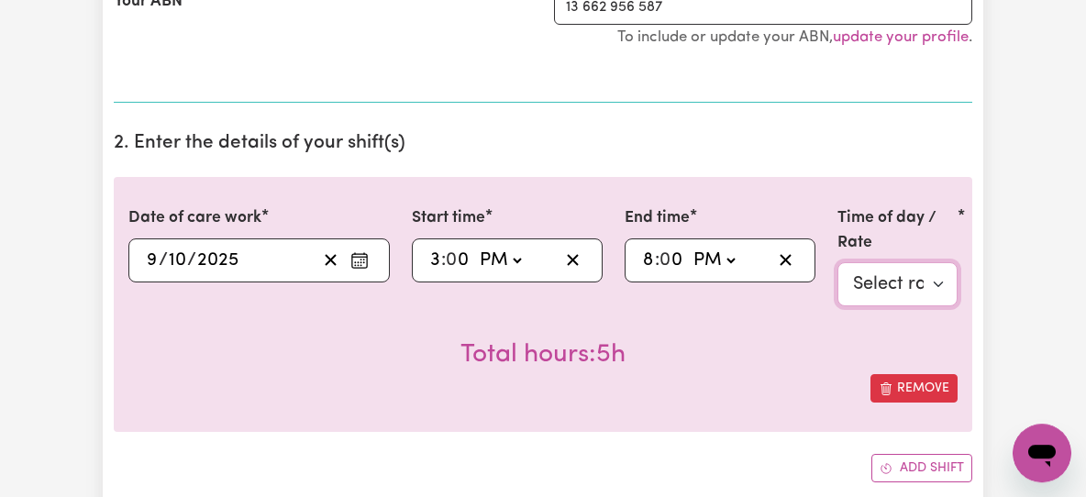
click at [837, 262] on select "Select rate $64.45 - Weekday Daytime - Assistance with Self Care Activities - S…" at bounding box center [897, 284] width 120 height 44
select select "63213"
click option "$64.45 - Weekday Daytime - Assistance with Self Care Activities - Standard Leve…" at bounding box center [0, 0] width 0 height 0
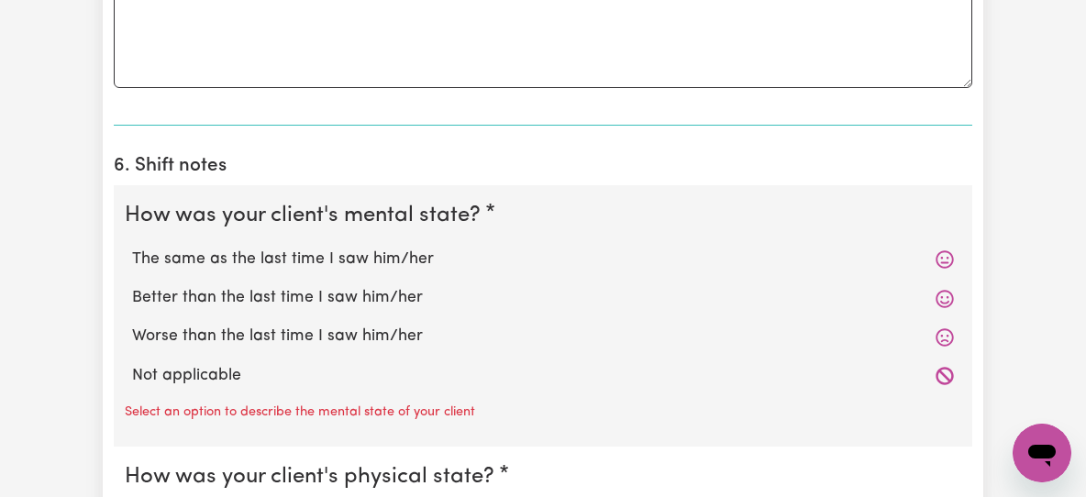
scroll to position [1391, 0]
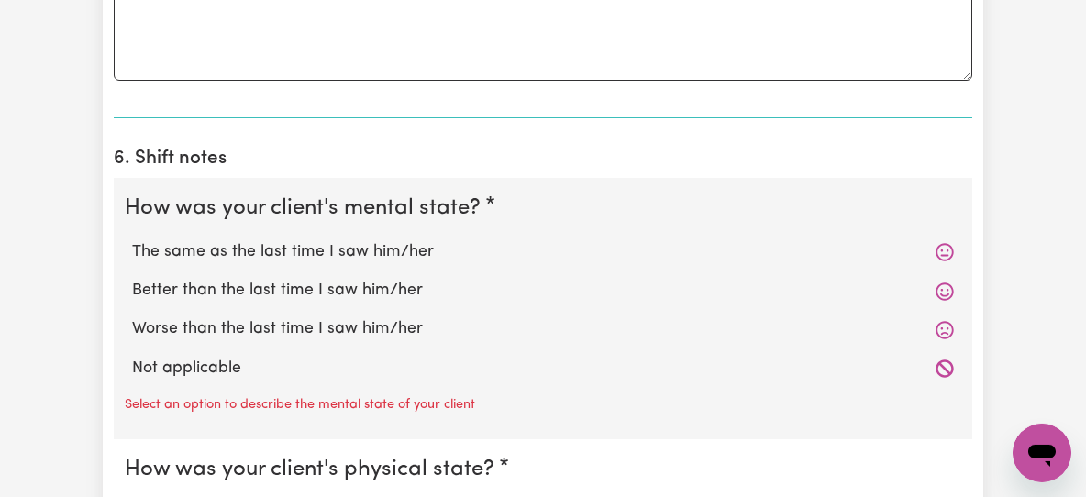
click at [247, 317] on label "Worse than the last time I saw him/her" at bounding box center [543, 329] width 822 height 24
click at [132, 316] on input "Worse than the last time I saw him/her" at bounding box center [131, 316] width 1 height 1
radio input "true"
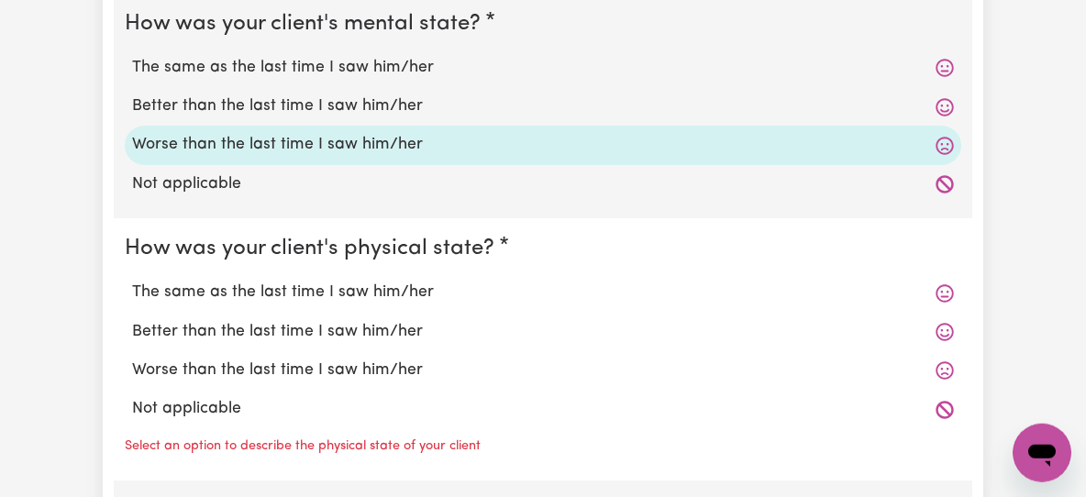
scroll to position [1646, 0]
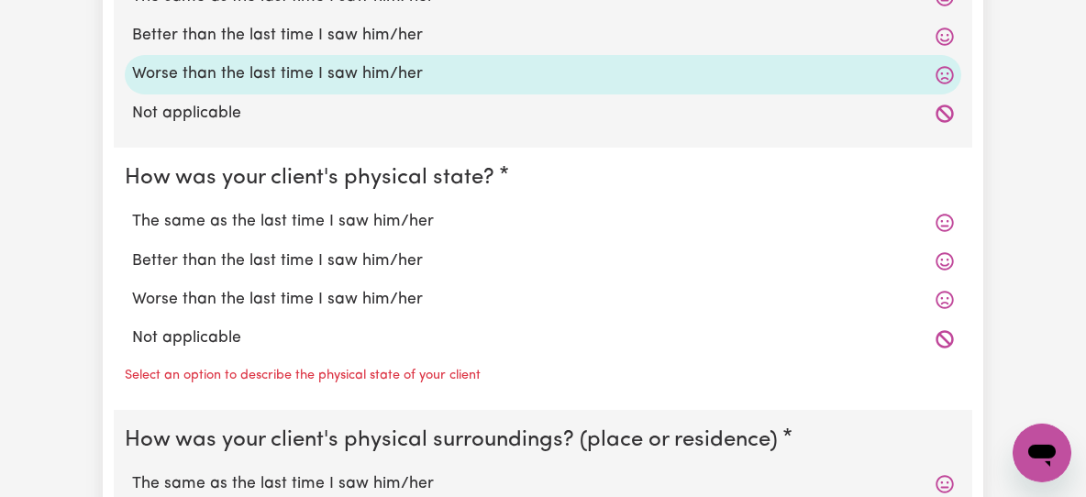
click at [240, 327] on label "Not applicable" at bounding box center [543, 339] width 822 height 24
click at [132, 326] on input "Not applicable" at bounding box center [131, 326] width 1 height 1
radio input "true"
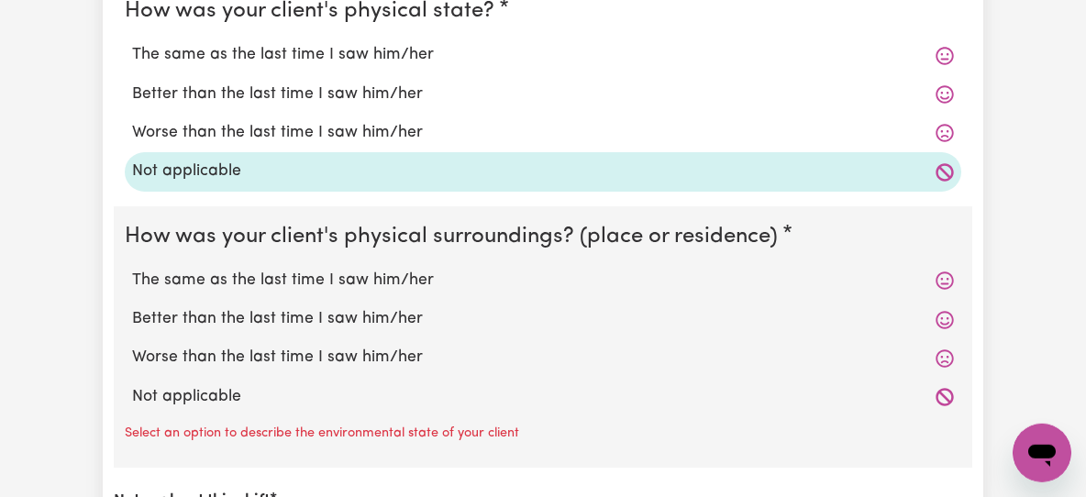
scroll to position [1815, 0]
click at [185, 383] on label "Not applicable" at bounding box center [543, 395] width 822 height 24
click at [132, 382] on input "Not applicable" at bounding box center [131, 382] width 1 height 1
radio input "true"
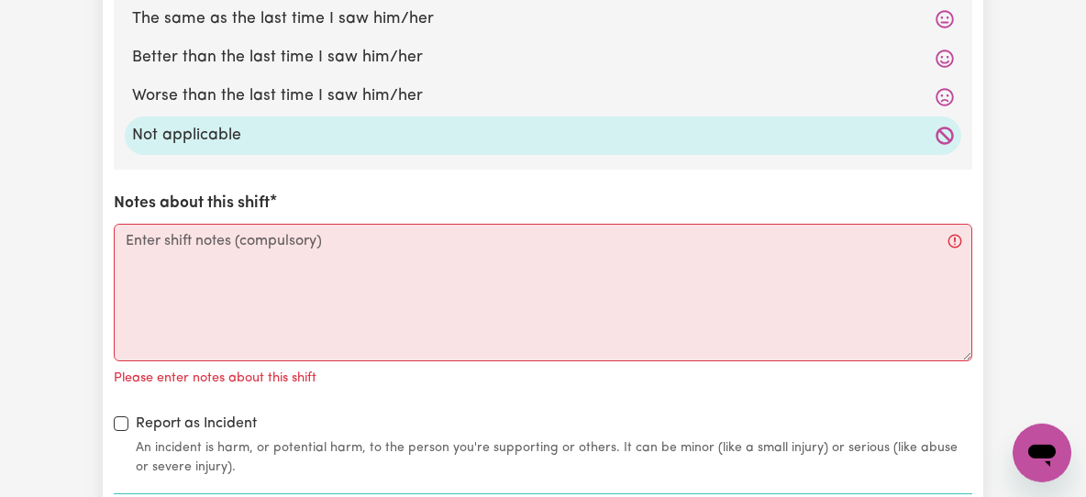
scroll to position [2100, 0]
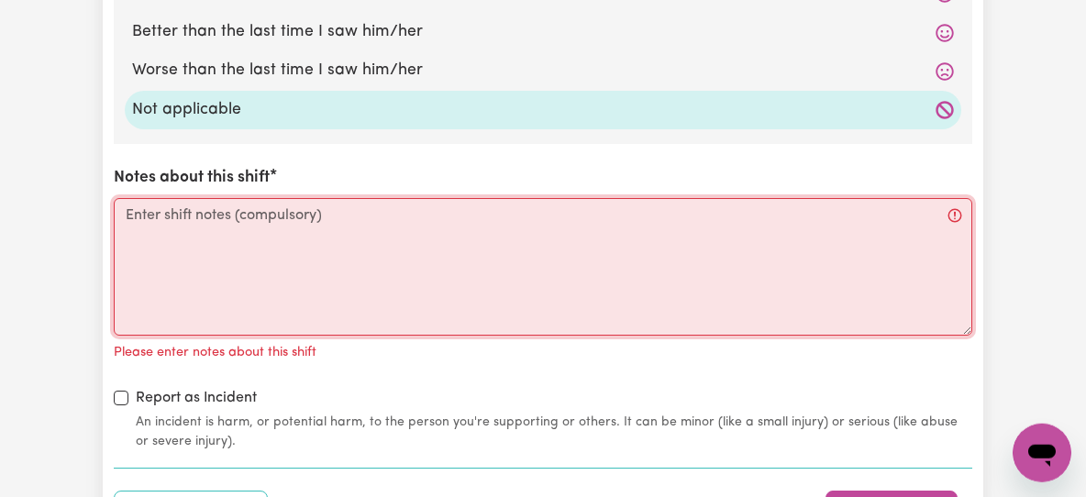
click at [262, 220] on textarea "Notes about this shift" at bounding box center [543, 267] width 858 height 138
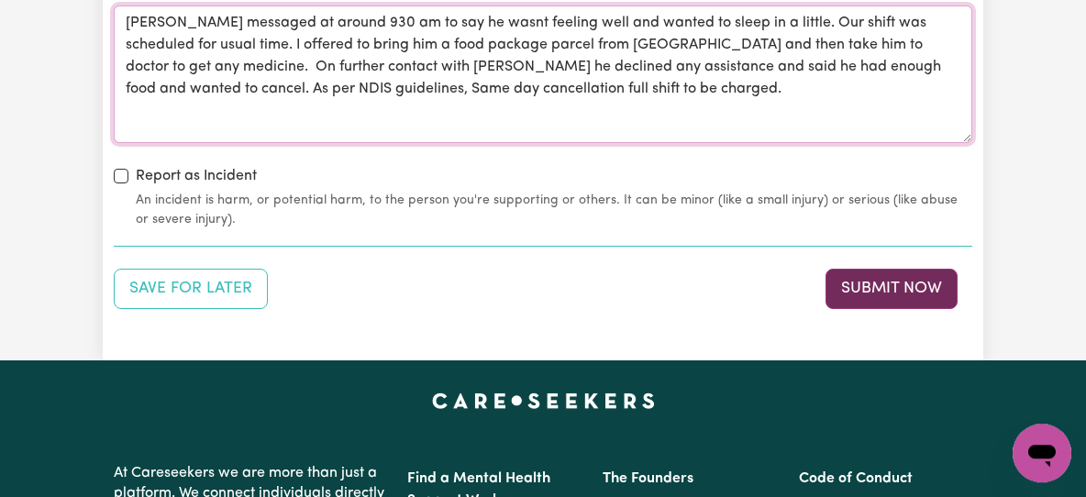
scroll to position [2297, 0]
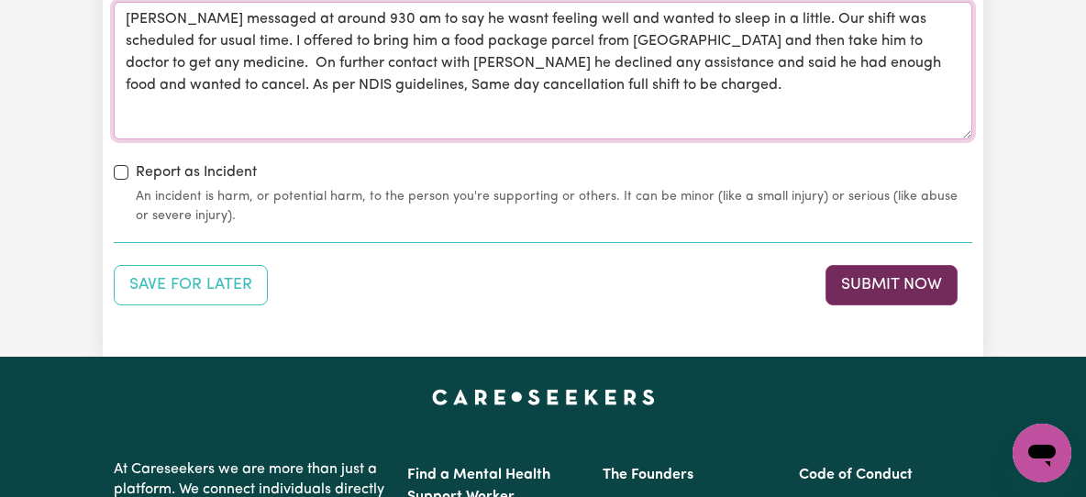
type textarea "[PERSON_NAME] messaged at around 930 am to say he wasnt feeling well and wanted…"
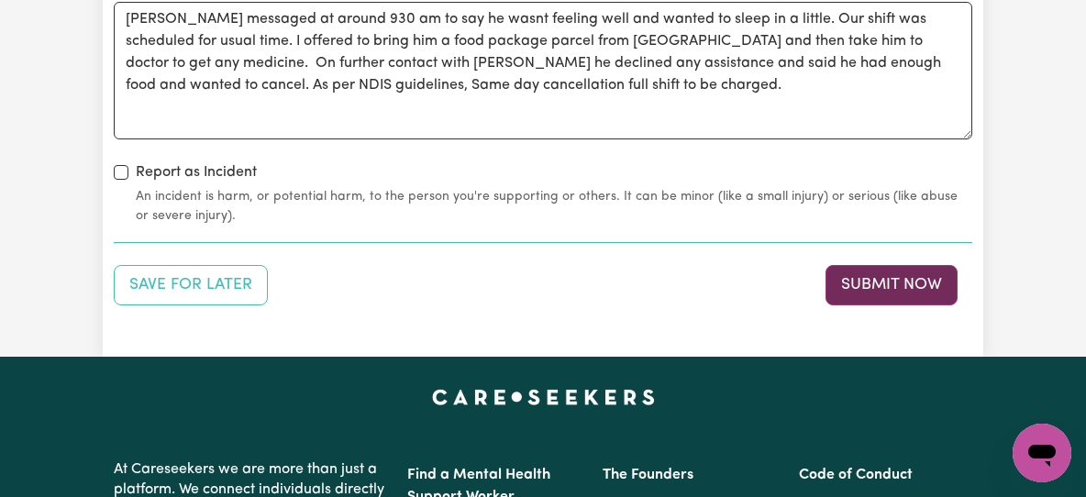
click at [879, 265] on button "Submit Now" at bounding box center [891, 285] width 132 height 40
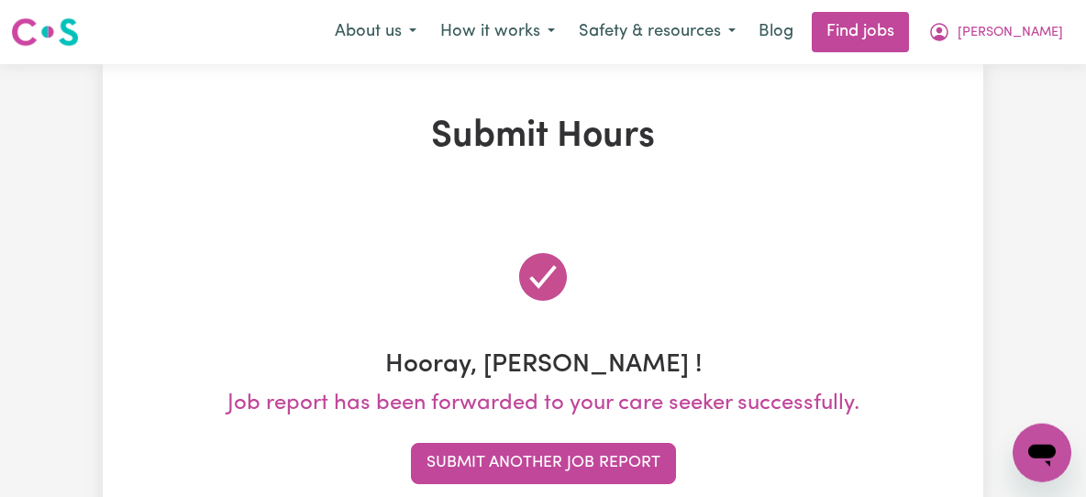
scroll to position [0, 0]
